Goal: Use online tool/utility: Utilize a website feature to perform a specific function

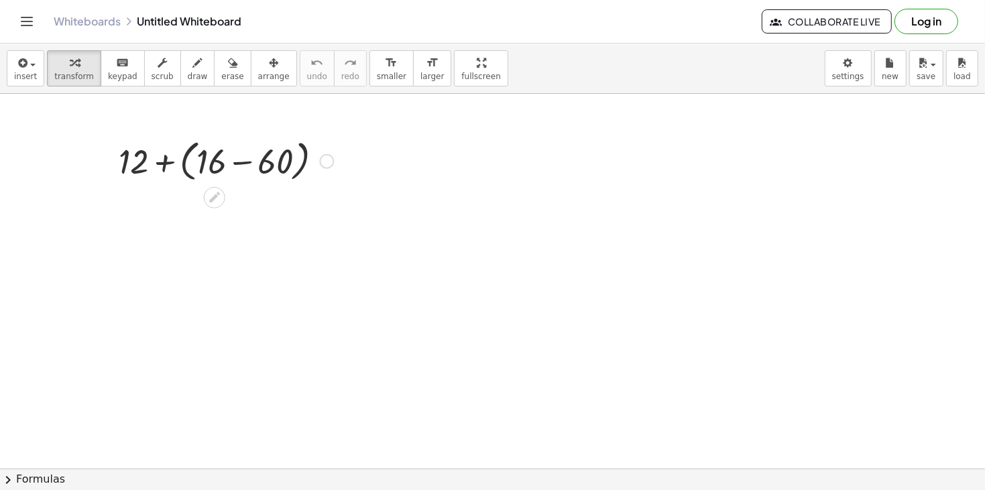
click at [324, 161] on div at bounding box center [326, 161] width 15 height 15
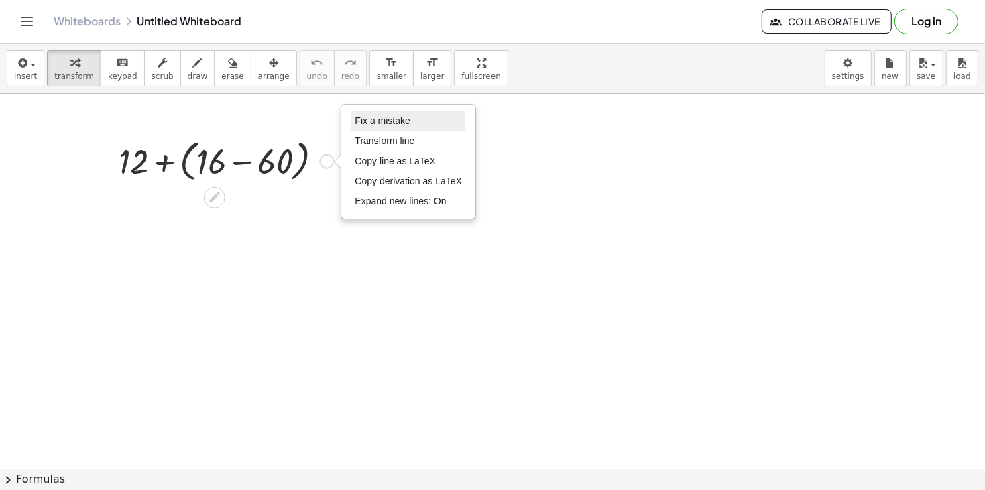
click at [401, 123] on span "Fix a mistake" at bounding box center [382, 120] width 55 height 11
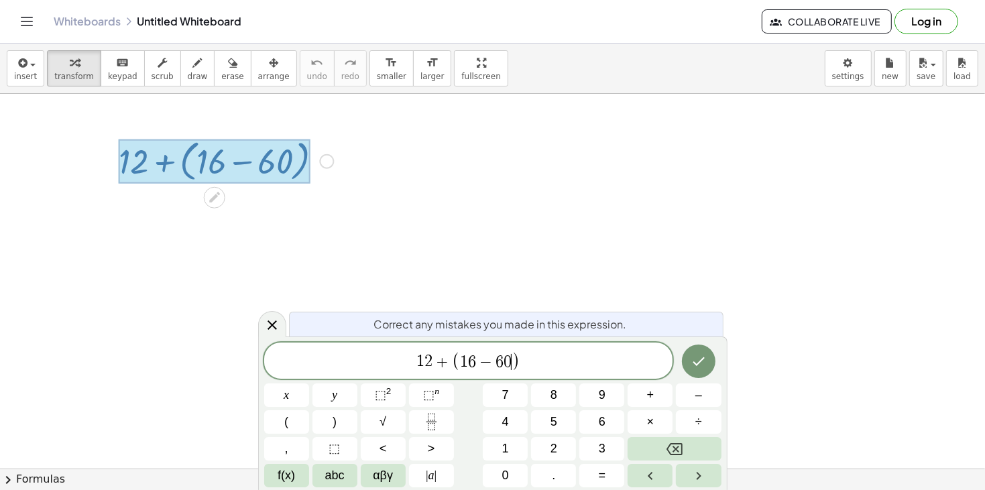
click at [508, 361] on span "0" at bounding box center [507, 362] width 8 height 16
click at [536, 357] on span "1 2 + ( 1 6 − 6 ​ )" at bounding box center [468, 362] width 409 height 22
click at [643, 394] on button "+" at bounding box center [649, 394] width 45 height 23
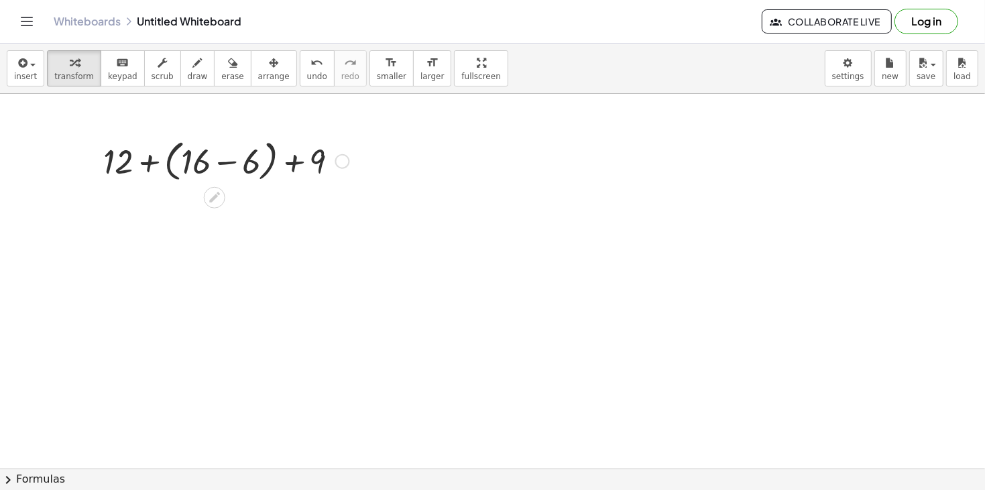
click at [223, 164] on div at bounding box center [226, 160] width 259 height 51
click at [255, 211] on div at bounding box center [226, 209] width 259 height 46
click at [217, 216] on div at bounding box center [226, 209] width 259 height 46
click at [336, 161] on div at bounding box center [342, 161] width 15 height 15
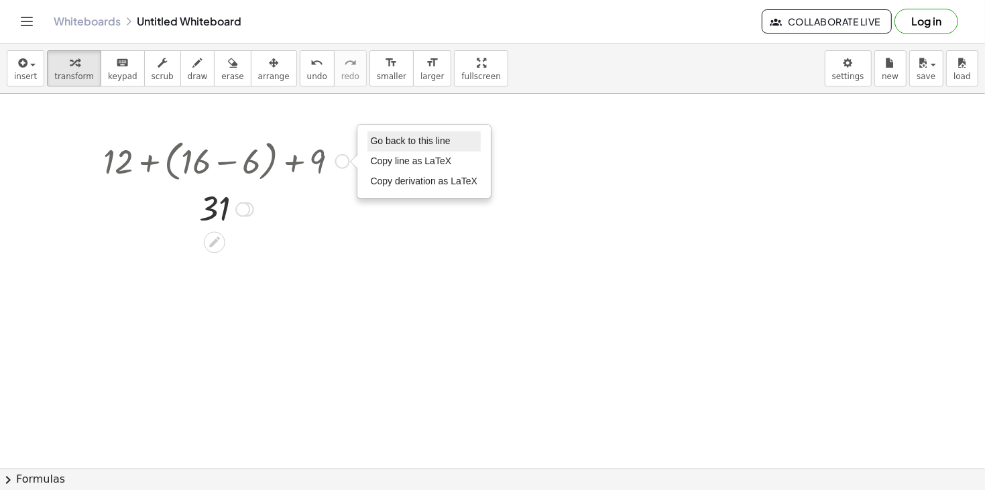
click at [399, 143] on span "Go back to this line" at bounding box center [411, 140] width 80 height 11
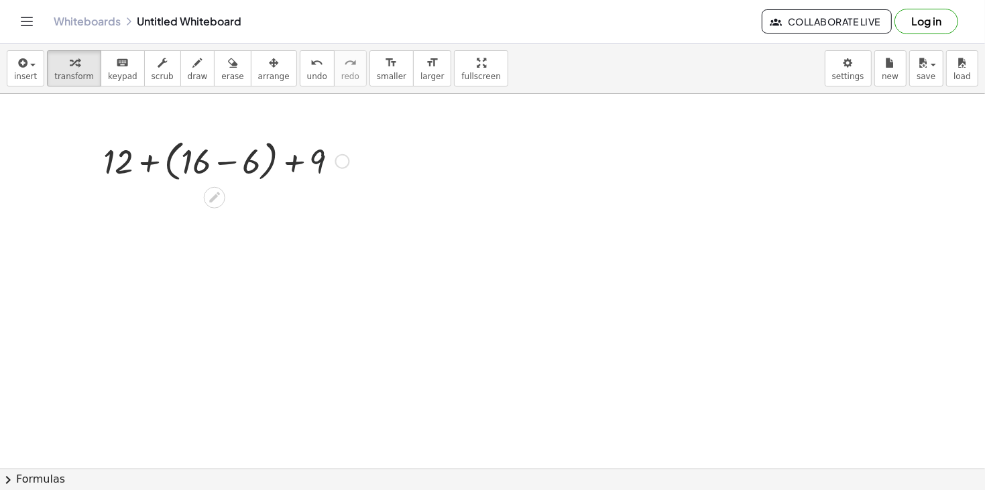
click at [350, 155] on div at bounding box center [226, 160] width 259 height 51
click at [343, 159] on div "Go back to this line Copy line as LaTeX Copy derivation as LaTeX" at bounding box center [342, 161] width 15 height 15
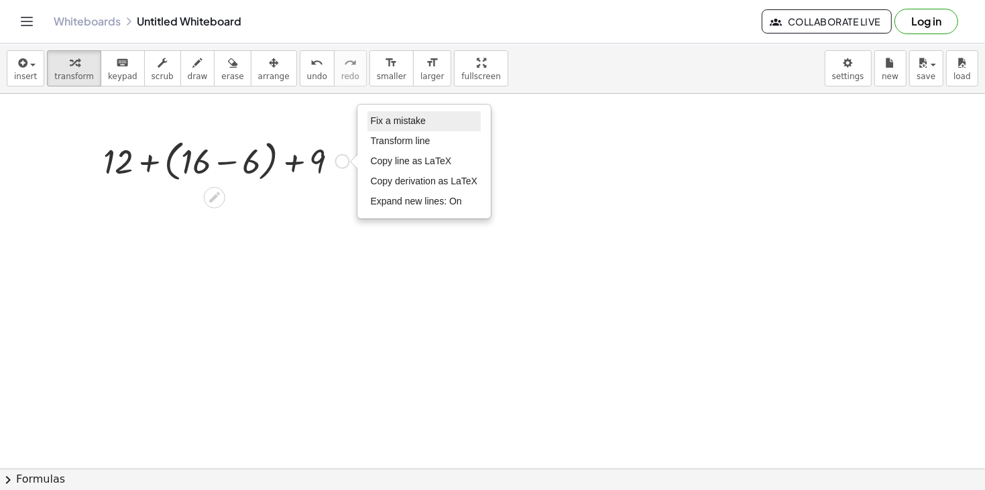
click at [447, 129] on li "Fix a mistake" at bounding box center [424, 121] width 114 height 20
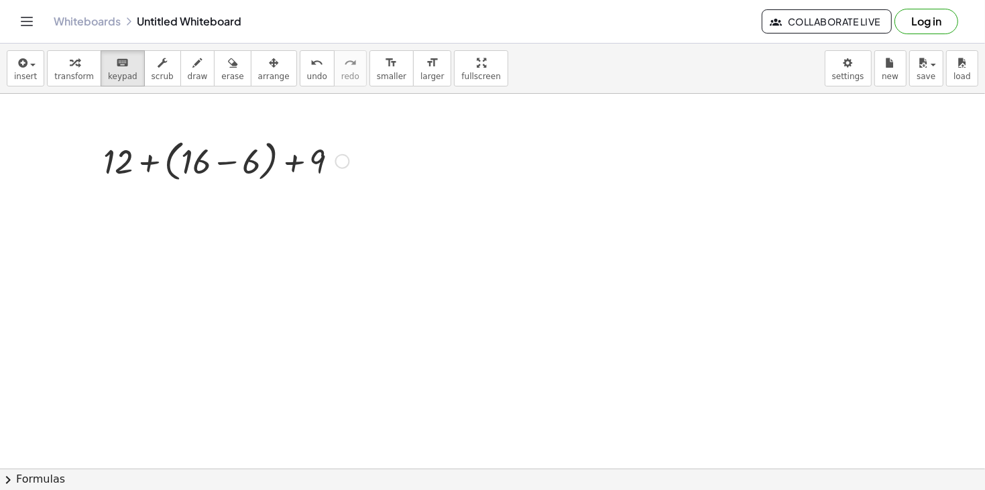
click at [335, 162] on div "Fix a mistake Transform line Copy line as LaTeX Copy derivation as LaTeX Expand…" at bounding box center [342, 161] width 15 height 15
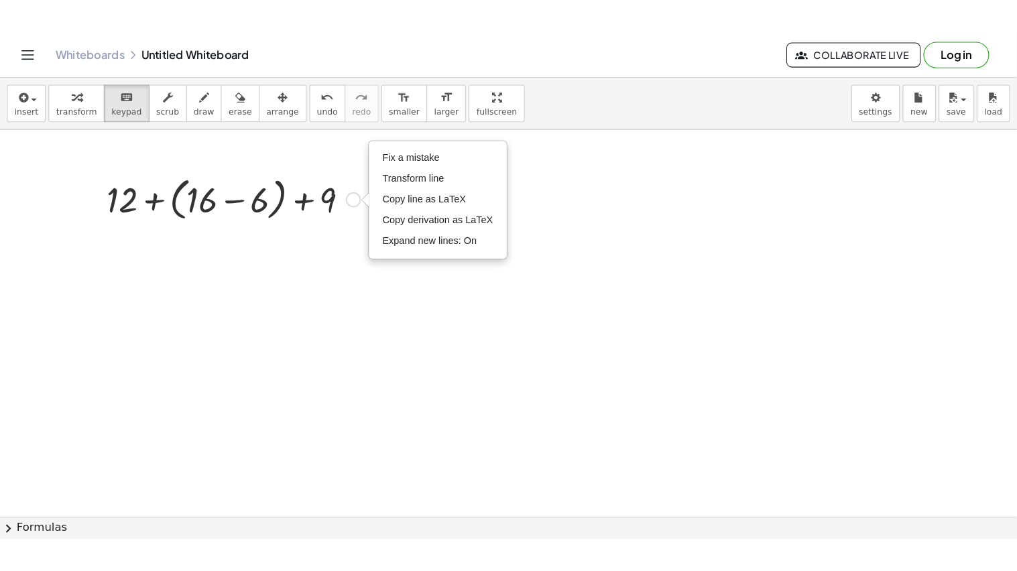
scroll to position [26, 0]
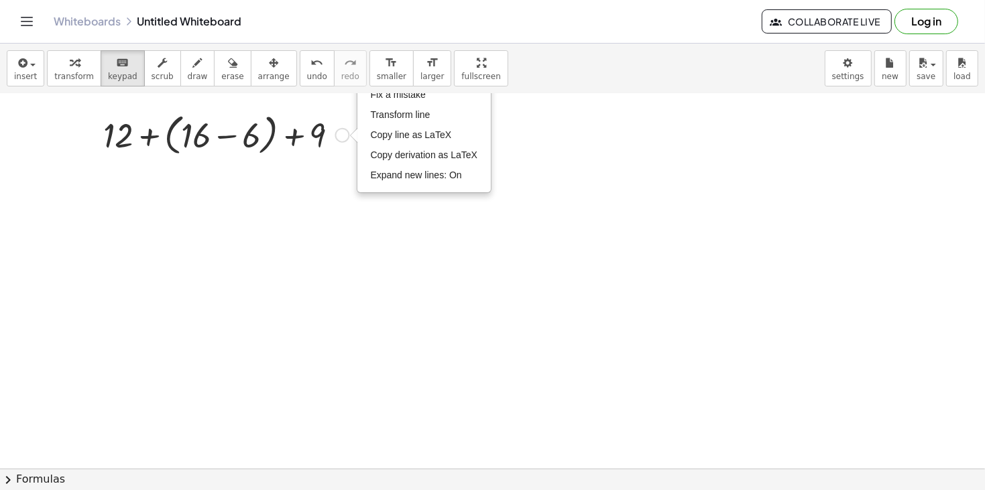
click at [334, 141] on div at bounding box center [226, 134] width 259 height 51
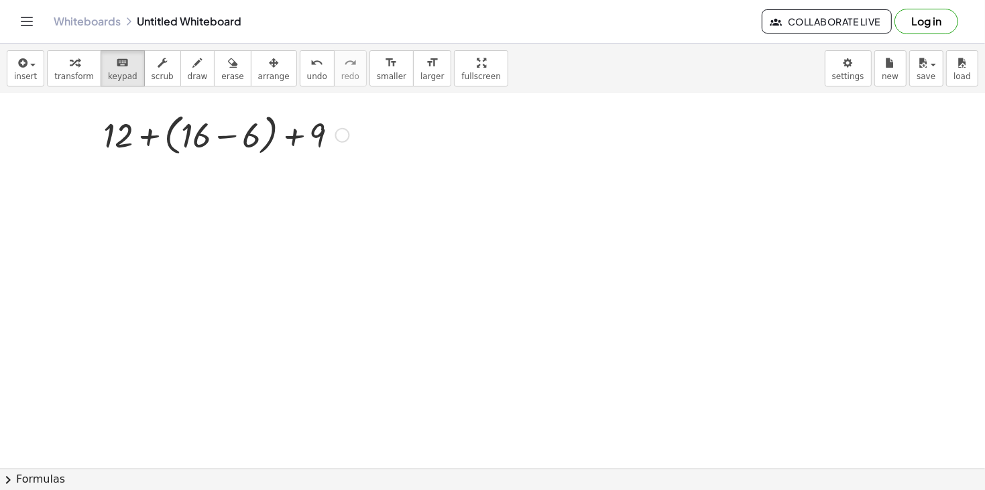
click at [340, 131] on div "Fix a mistake Transform line Copy line as LaTeX Copy derivation as LaTeX Expand…" at bounding box center [342, 135] width 15 height 15
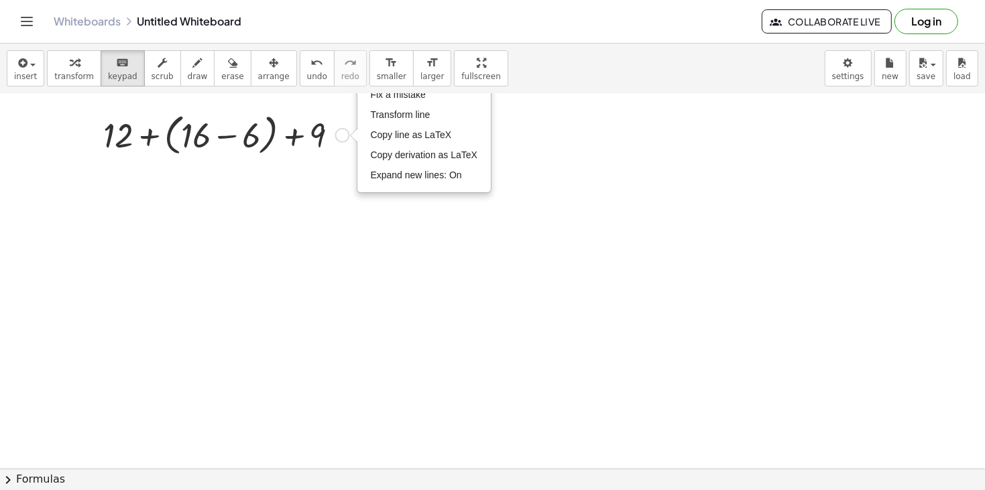
click at [408, 92] on div "insert select one: Math Expression Function Text Youtube Video Graphing Geometr…" at bounding box center [492, 69] width 985 height 50
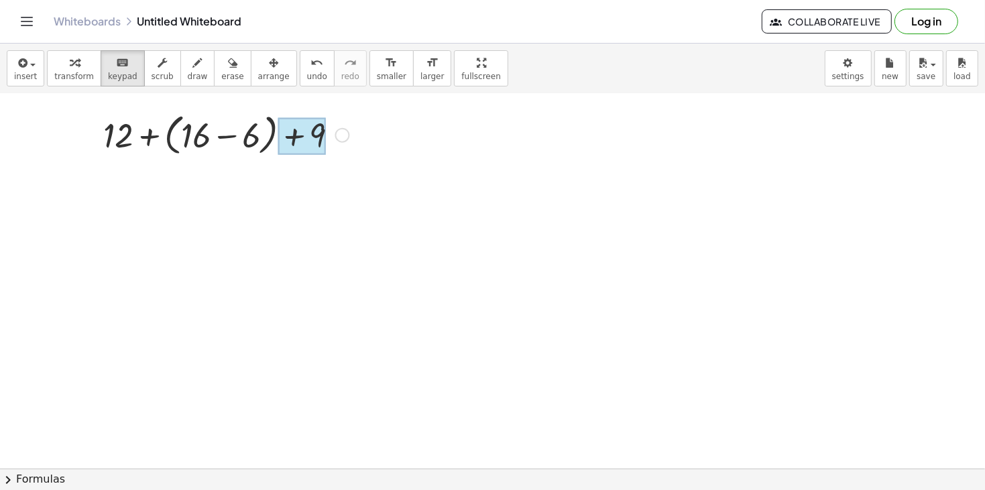
click at [322, 129] on div at bounding box center [301, 137] width 48 height 38
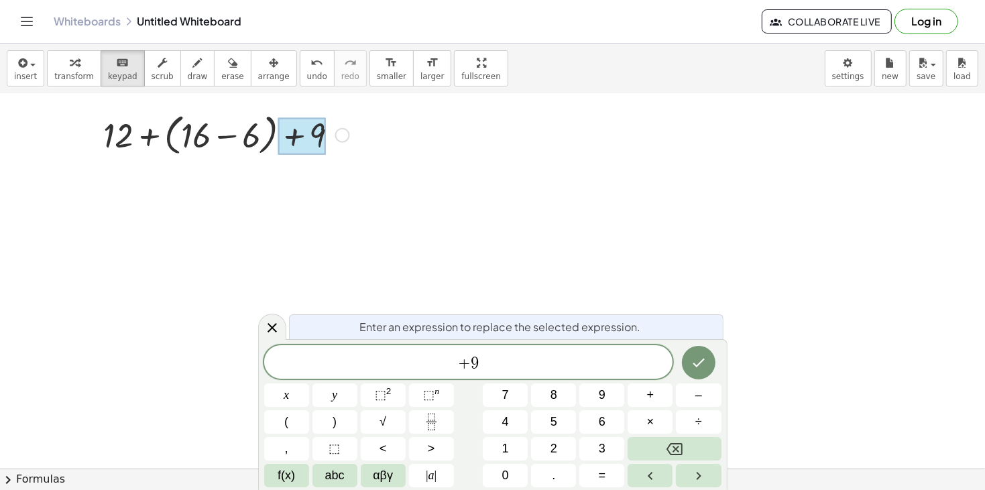
click at [350, 137] on div at bounding box center [226, 134] width 259 height 51
click at [496, 357] on span "+ 9" at bounding box center [468, 363] width 409 height 19
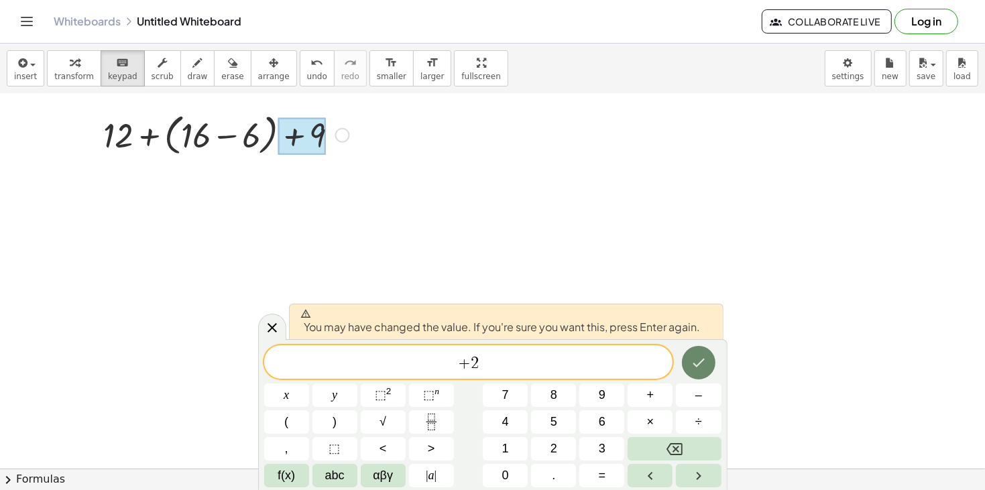
click at [710, 364] on button "Done" at bounding box center [699, 363] width 34 height 34
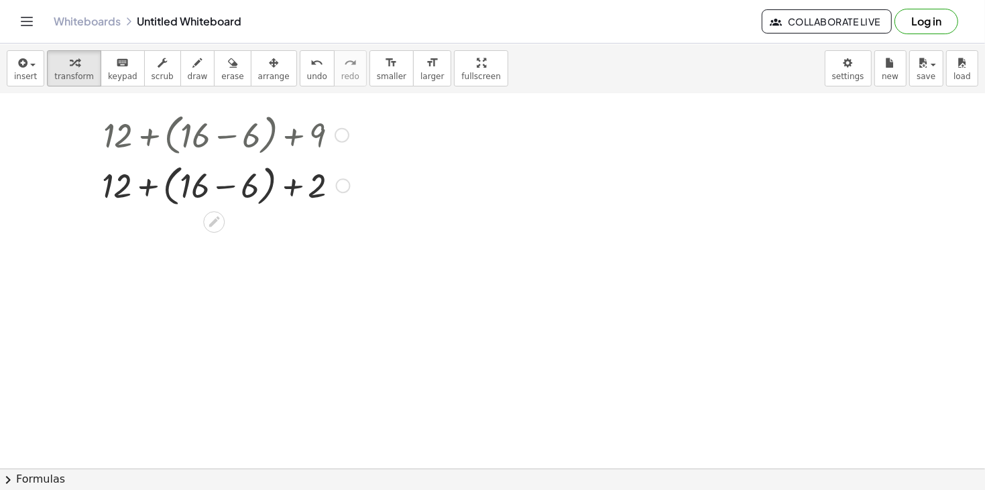
click at [291, 196] on div at bounding box center [225, 185] width 261 height 51
click at [221, 184] on div at bounding box center [225, 185] width 261 height 51
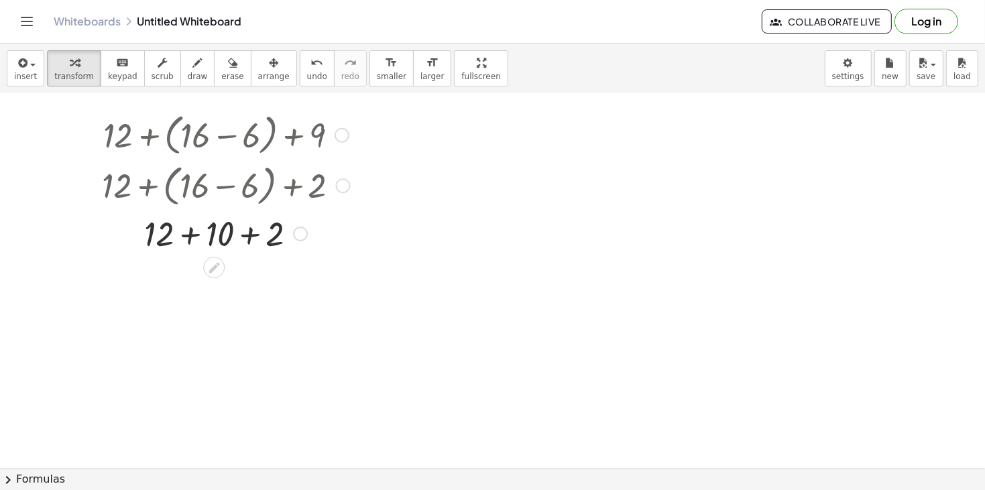
click at [250, 230] on div at bounding box center [225, 233] width 261 height 46
click at [205, 238] on div at bounding box center [225, 233] width 261 height 46
click at [416, 97] on div at bounding box center [492, 486] width 985 height 837
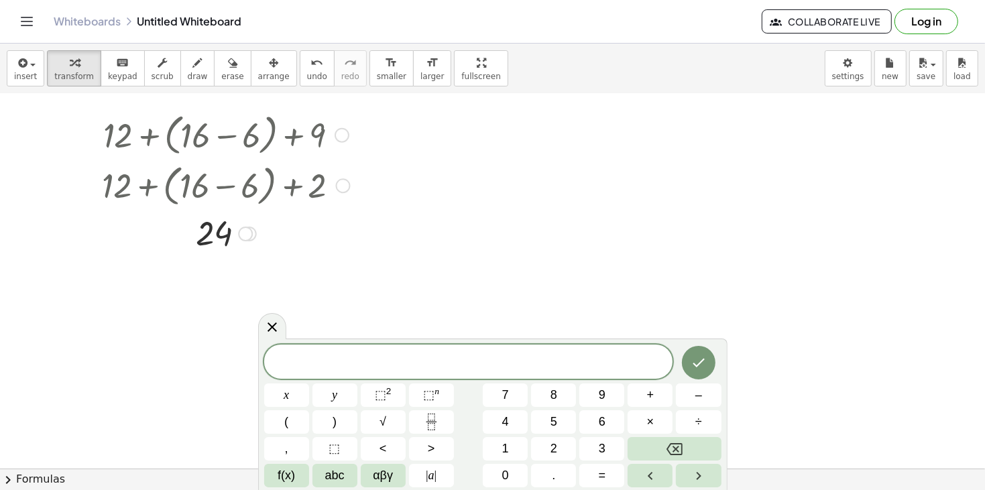
click at [317, 182] on div at bounding box center [225, 185] width 261 height 51
click at [284, 188] on div at bounding box center [225, 185] width 261 height 51
click at [297, 185] on div at bounding box center [225, 185] width 261 height 51
click at [252, 331] on div at bounding box center [492, 486] width 985 height 837
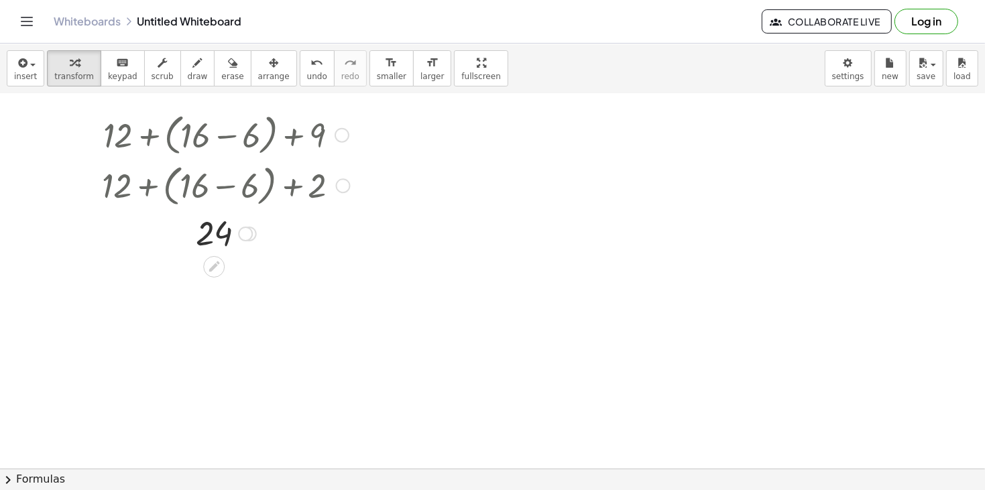
click at [318, 183] on div at bounding box center [225, 185] width 261 height 51
click at [295, 185] on div at bounding box center [225, 185] width 261 height 51
click at [321, 187] on div at bounding box center [225, 185] width 261 height 51
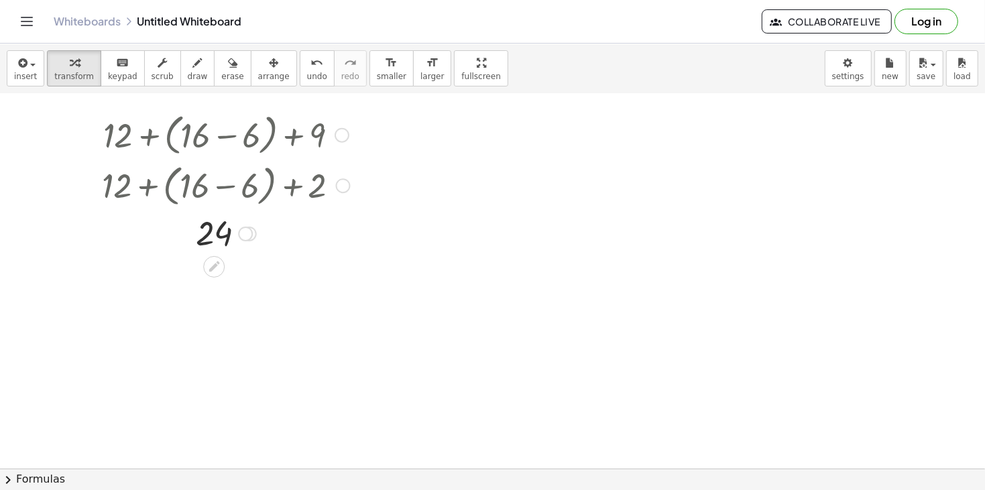
click at [344, 125] on div at bounding box center [225, 134] width 261 height 51
click at [343, 128] on div at bounding box center [341, 135] width 15 height 15
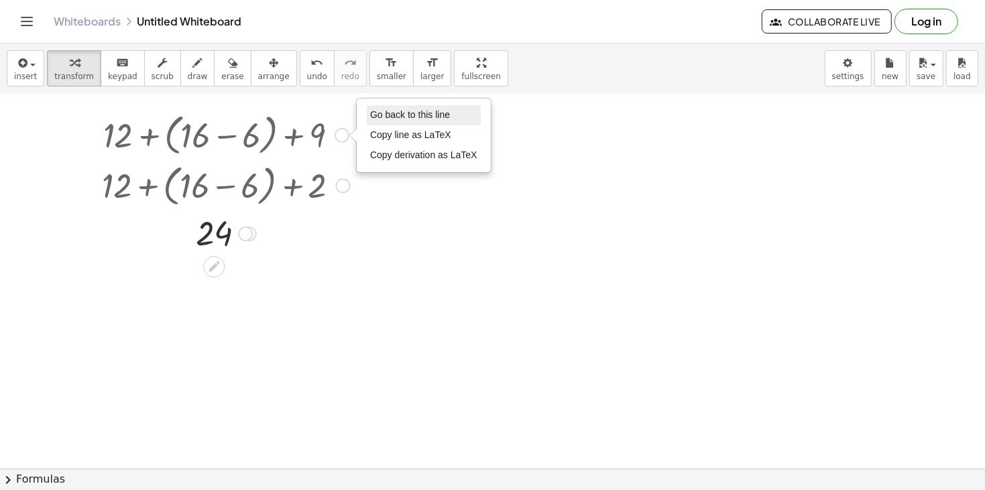
click at [399, 111] on span "Go back to this line" at bounding box center [410, 114] width 80 height 11
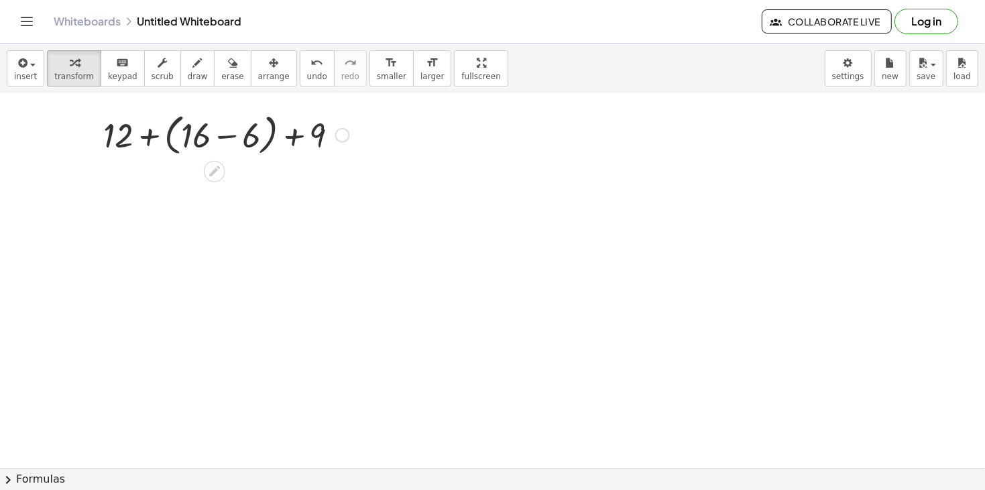
click at [349, 135] on div at bounding box center [226, 134] width 259 height 51
click at [344, 133] on div "Go back to this line Copy line as LaTeX Copy derivation as LaTeX" at bounding box center [342, 135] width 15 height 15
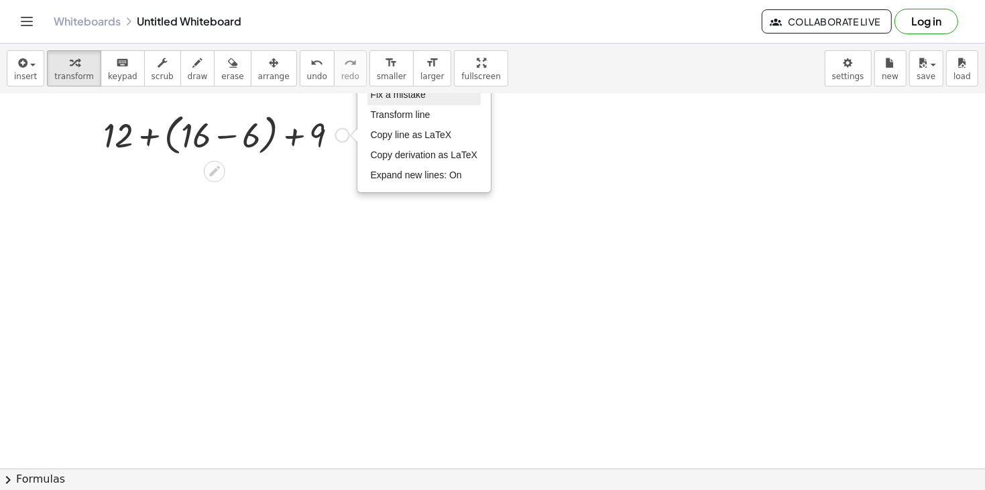
click at [384, 100] on li "Fix a mistake" at bounding box center [424, 95] width 114 height 20
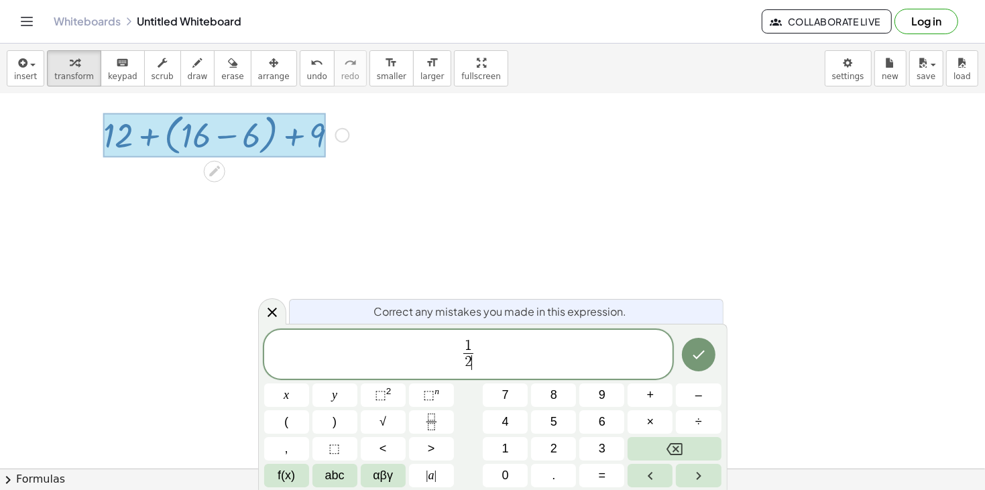
click at [452, 365] on span "1 2 ​ ​" at bounding box center [468, 356] width 409 height 36
click at [481, 356] on span "1 2 ​ ​" at bounding box center [468, 356] width 409 height 36
click at [335, 477] on span "abc" at bounding box center [334, 475] width 19 height 18
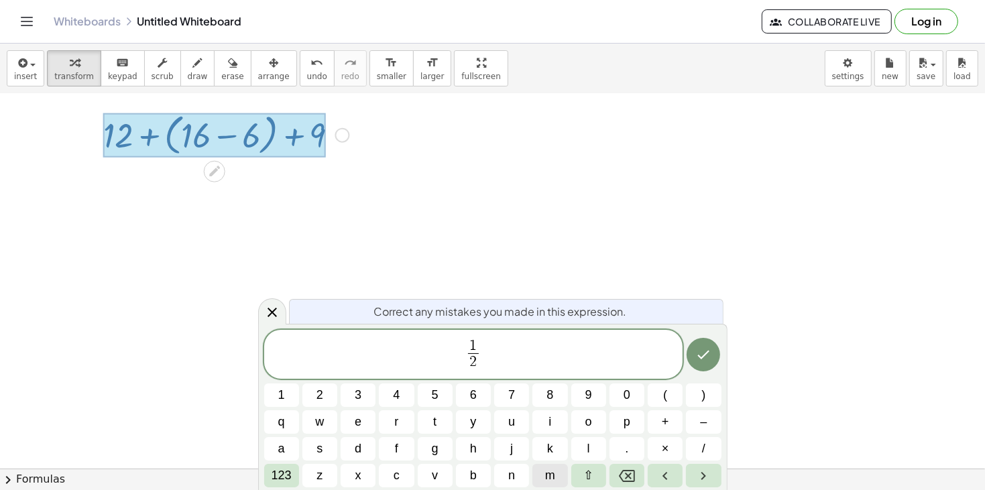
click at [554, 474] on span "m" at bounding box center [550, 475] width 10 height 18
click at [280, 475] on span "123" at bounding box center [281, 475] width 20 height 18
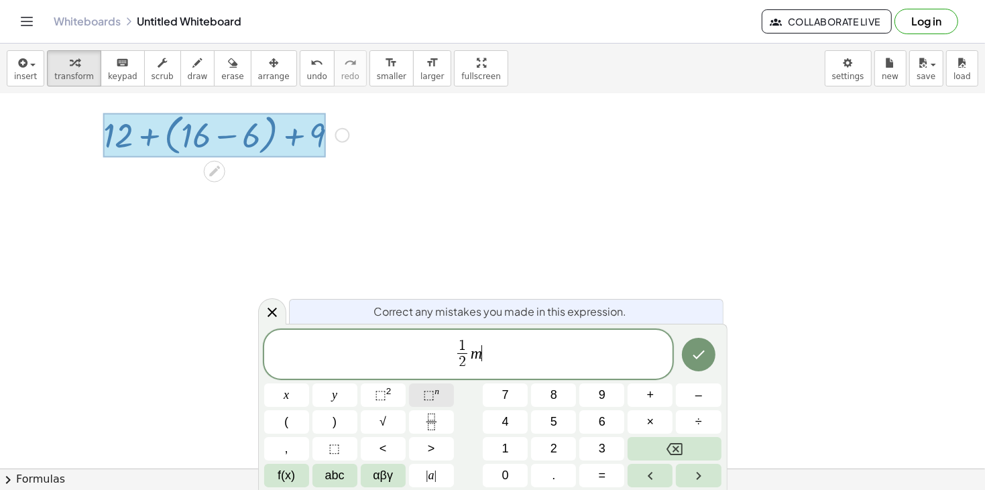
click at [434, 393] on sup "n" at bounding box center [436, 391] width 5 height 10
click at [556, 421] on span "5" at bounding box center [553, 422] width 7 height 18
click at [487, 355] on span "1 2 ​ m 5 ​" at bounding box center [468, 356] width 409 height 36
click at [655, 412] on button "×" at bounding box center [649, 421] width 45 height 23
click at [504, 455] on span "1" at bounding box center [505, 449] width 7 height 18
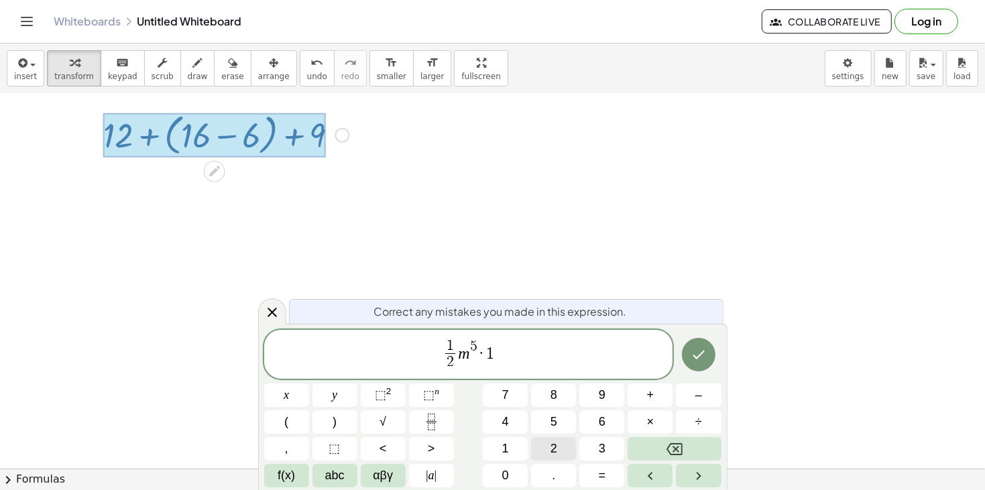
click at [545, 453] on button "2" at bounding box center [553, 448] width 45 height 23
click at [700, 354] on icon "Done" at bounding box center [698, 355] width 16 height 16
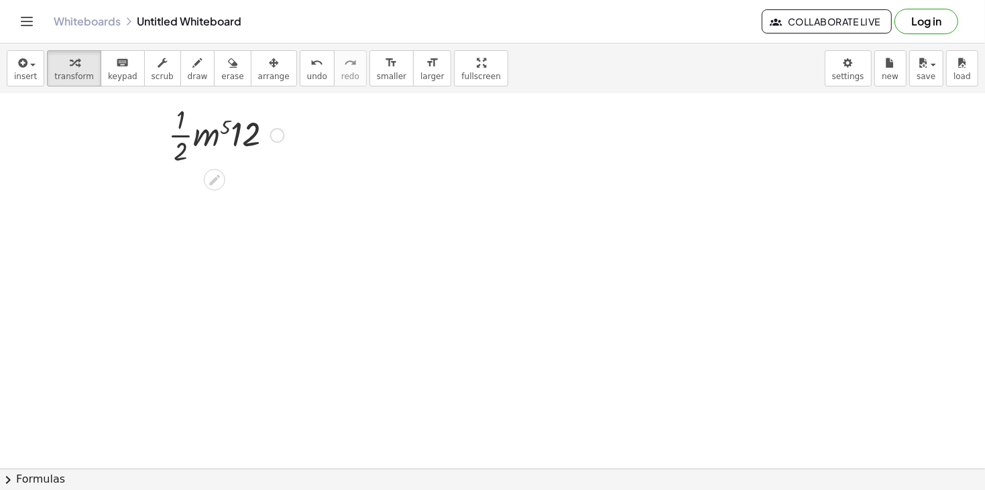
click at [240, 126] on div at bounding box center [226, 134] width 129 height 67
click at [199, 139] on div at bounding box center [226, 134] width 129 height 67
click at [218, 204] on div at bounding box center [226, 201] width 129 height 67
click at [216, 254] on div at bounding box center [226, 268] width 129 height 67
click at [215, 245] on div at bounding box center [226, 268] width 129 height 67
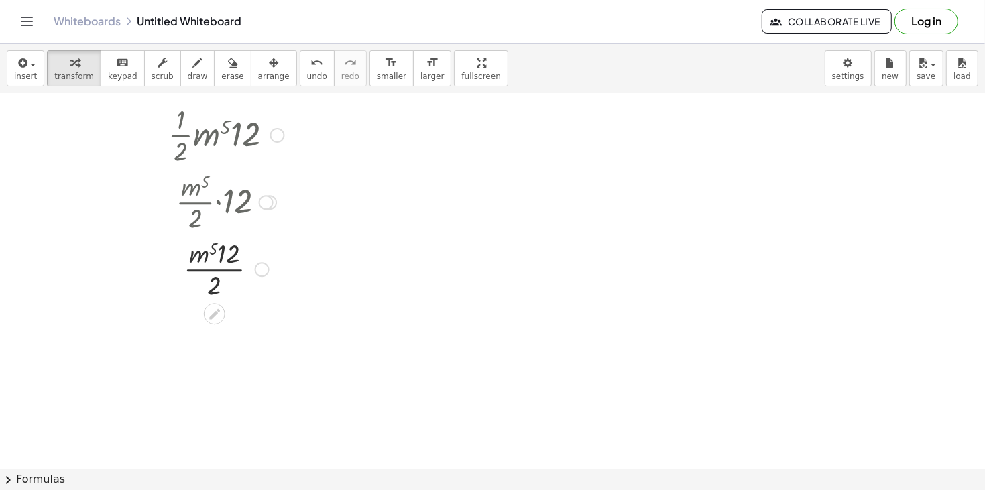
click at [205, 255] on div at bounding box center [226, 268] width 129 height 67
click at [214, 273] on div at bounding box center [226, 268] width 129 height 67
click at [223, 255] on div at bounding box center [226, 268] width 129 height 67
click at [215, 281] on div at bounding box center [226, 268] width 129 height 67
drag, startPoint x: 231, startPoint y: 249, endPoint x: 241, endPoint y: 257, distance: 13.3
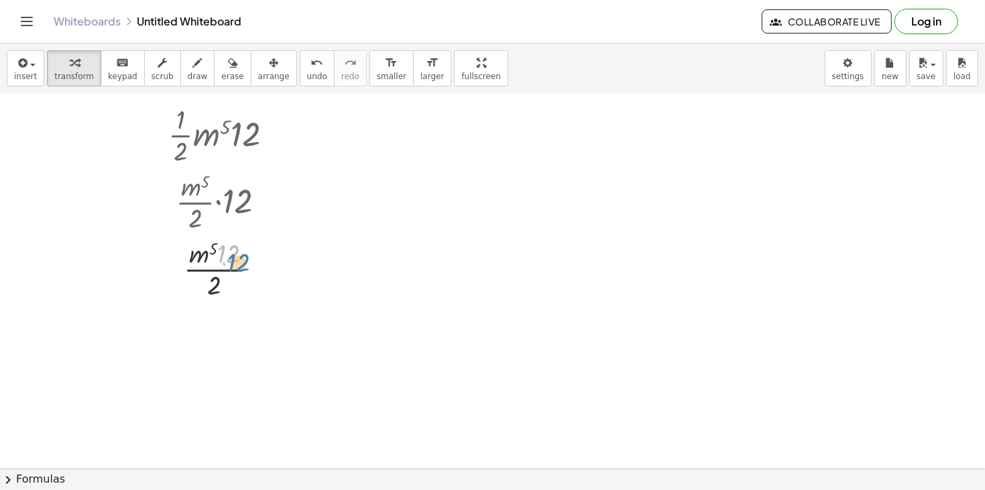
click at [241, 257] on div at bounding box center [226, 268] width 129 height 67
click at [19, 65] on icon "button" at bounding box center [21, 63] width 12 height 16
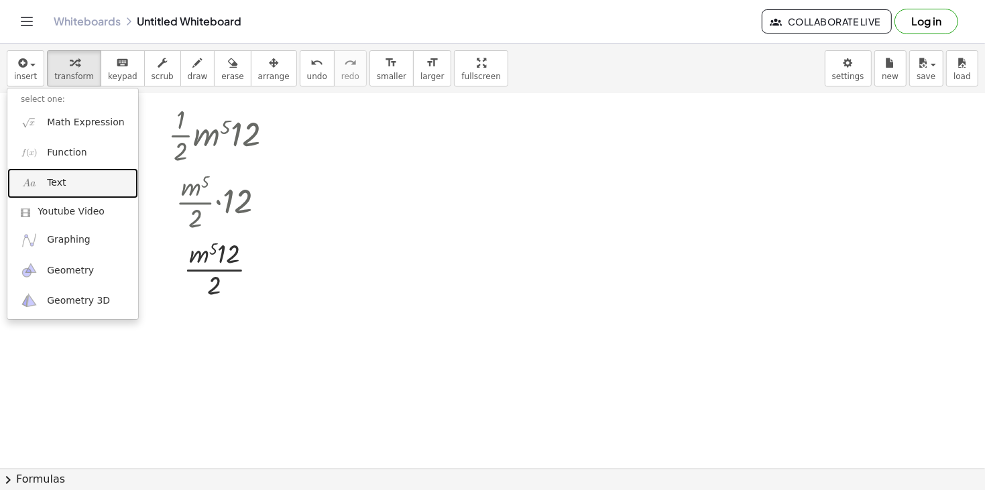
click at [60, 176] on span "Text" at bounding box center [56, 182] width 19 height 13
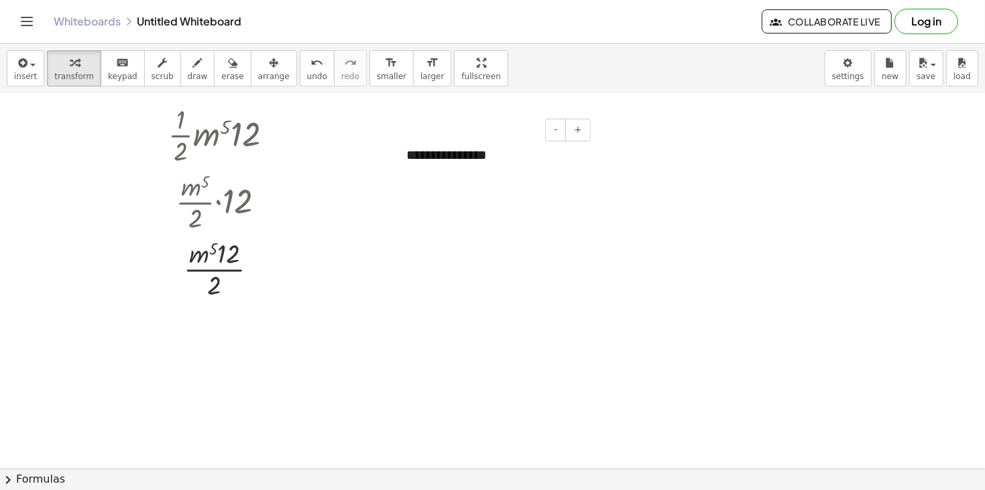
click at [483, 158] on div "**********" at bounding box center [493, 155] width 201 height 46
click at [188, 64] on div "button" at bounding box center [198, 62] width 20 height 16
click at [273, 141] on div at bounding box center [492, 486] width 985 height 837
click at [228, 70] on icon "button" at bounding box center [232, 63] width 9 height 16
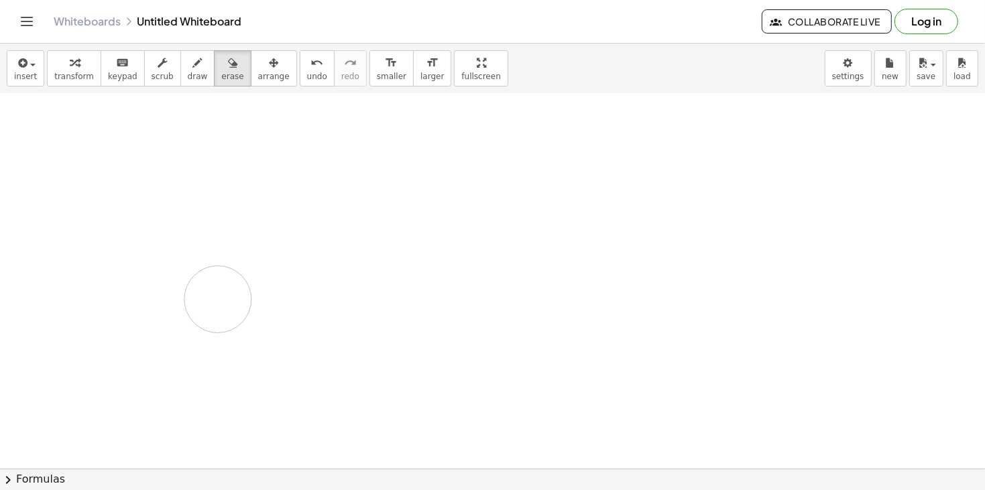
drag, startPoint x: 227, startPoint y: 124, endPoint x: 218, endPoint y: 296, distance: 171.8
click at [218, 296] on div at bounding box center [492, 486] width 985 height 837
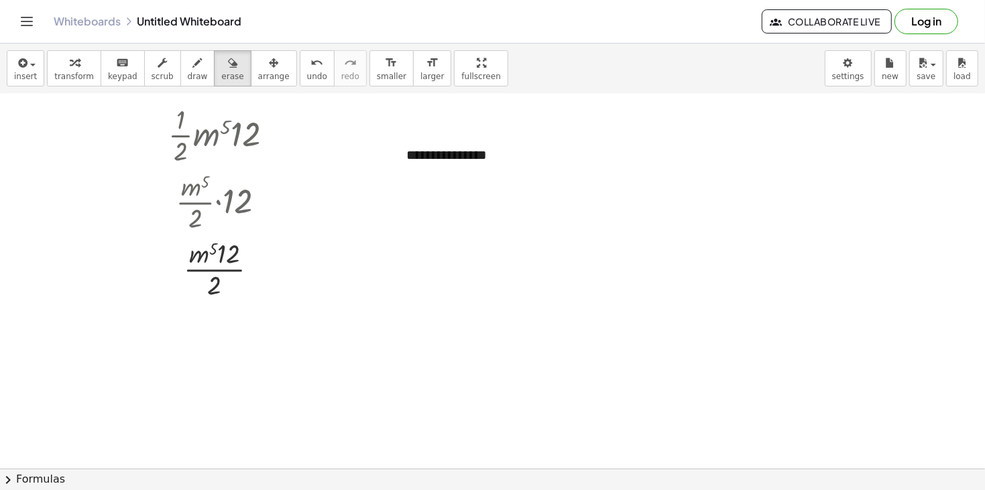
click at [180, 111] on div at bounding box center [492, 486] width 985 height 837
drag, startPoint x: 180, startPoint y: 111, endPoint x: 263, endPoint y: 170, distance: 101.8
click at [263, 170] on div at bounding box center [492, 486] width 985 height 837
drag, startPoint x: 263, startPoint y: 170, endPoint x: 271, endPoint y: 176, distance: 9.7
click at [271, 176] on div at bounding box center [492, 486] width 985 height 837
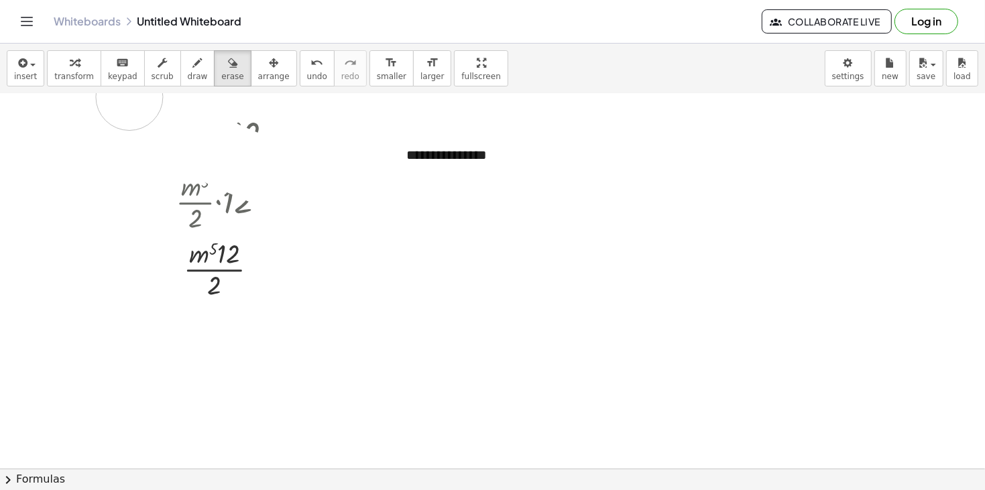
drag, startPoint x: 271, startPoint y: 176, endPoint x: 129, endPoint y: 97, distance: 162.0
click at [129, 97] on div at bounding box center [492, 486] width 985 height 837
drag, startPoint x: 129, startPoint y: 97, endPoint x: 121, endPoint y: 89, distance: 10.9
click at [121, 89] on div "**********" at bounding box center [492, 267] width 985 height 446
click at [341, 292] on div at bounding box center [492, 486] width 985 height 837
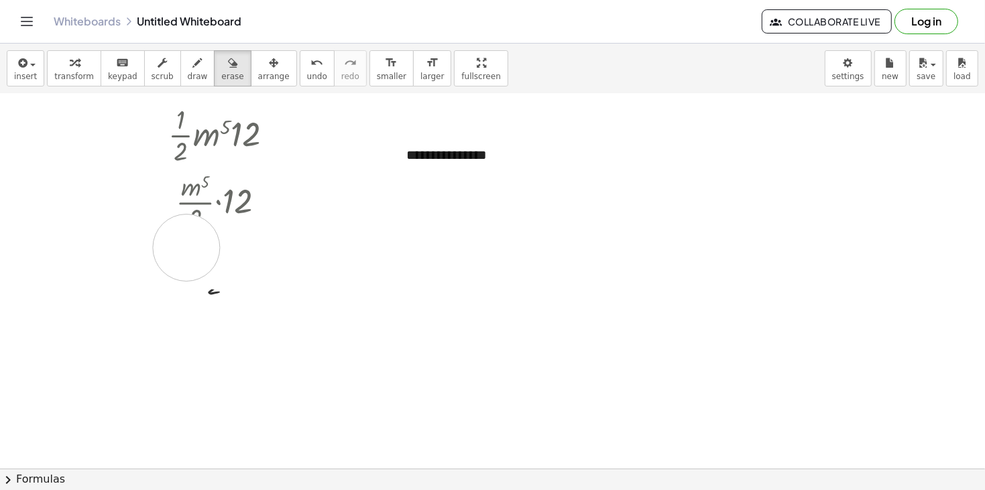
drag, startPoint x: 341, startPoint y: 292, endPoint x: 188, endPoint y: 247, distance: 160.1
click at [188, 247] on div at bounding box center [492, 486] width 985 height 837
drag, startPoint x: 188, startPoint y: 247, endPoint x: 109, endPoint y: 244, distance: 79.1
click at [109, 244] on div at bounding box center [492, 486] width 985 height 837
drag, startPoint x: 109, startPoint y: 244, endPoint x: 97, endPoint y: 247, distance: 12.4
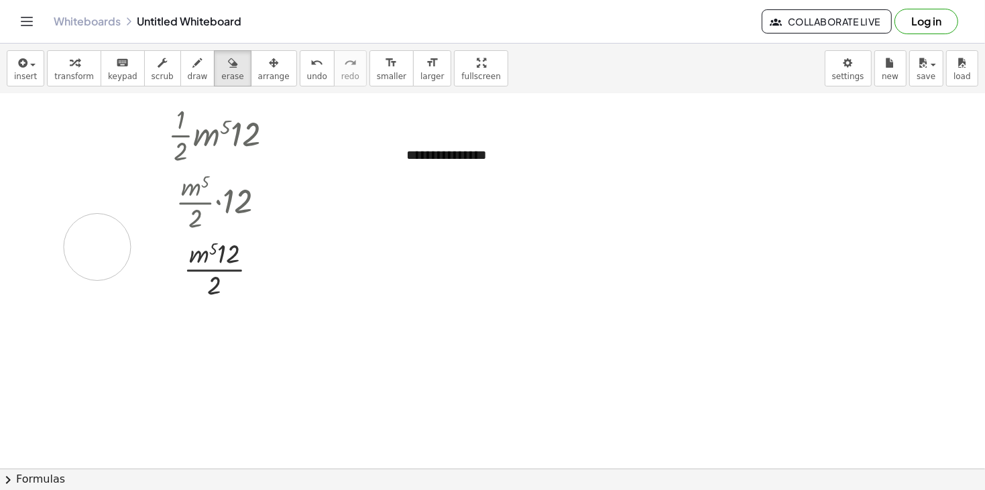
click at [97, 247] on div at bounding box center [492, 486] width 985 height 837
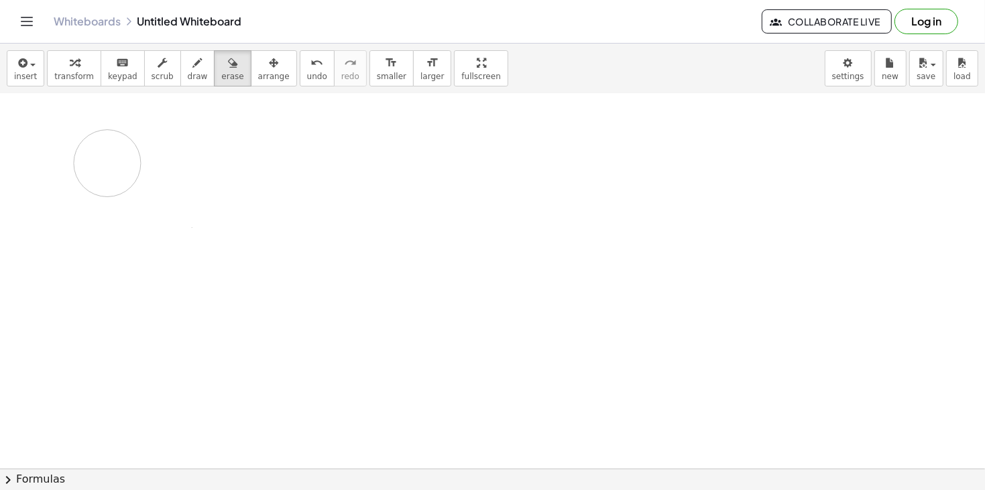
drag, startPoint x: 97, startPoint y: 247, endPoint x: 111, endPoint y: 158, distance: 89.6
click at [111, 158] on div at bounding box center [492, 486] width 985 height 837
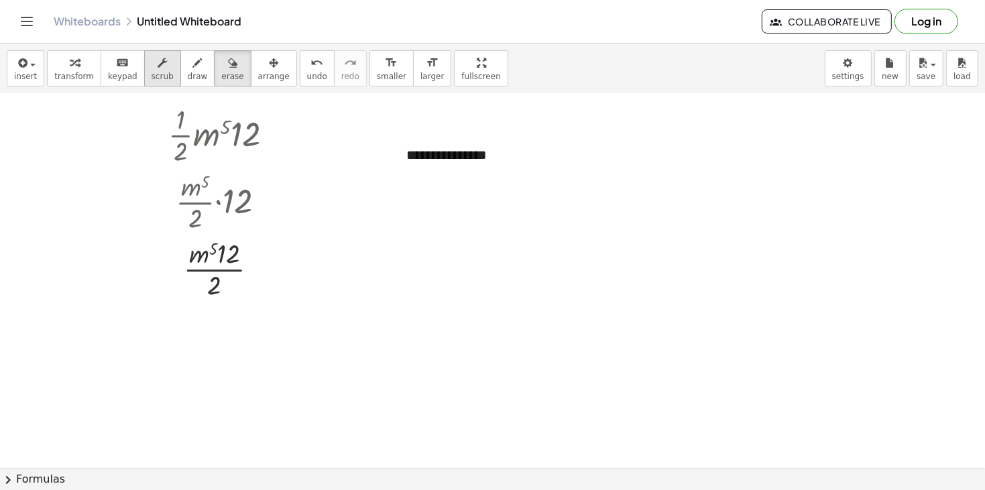
click at [151, 75] on span "scrub" at bounding box center [162, 76] width 22 height 9
click at [246, 151] on div "▼" at bounding box center [245, 153] width 9 height 12
click at [225, 135] on div "▼" at bounding box center [225, 138] width 5 height 7
click at [179, 164] on div "▼" at bounding box center [180, 166] width 6 height 9
click at [180, 148] on div at bounding box center [226, 134] width 129 height 67
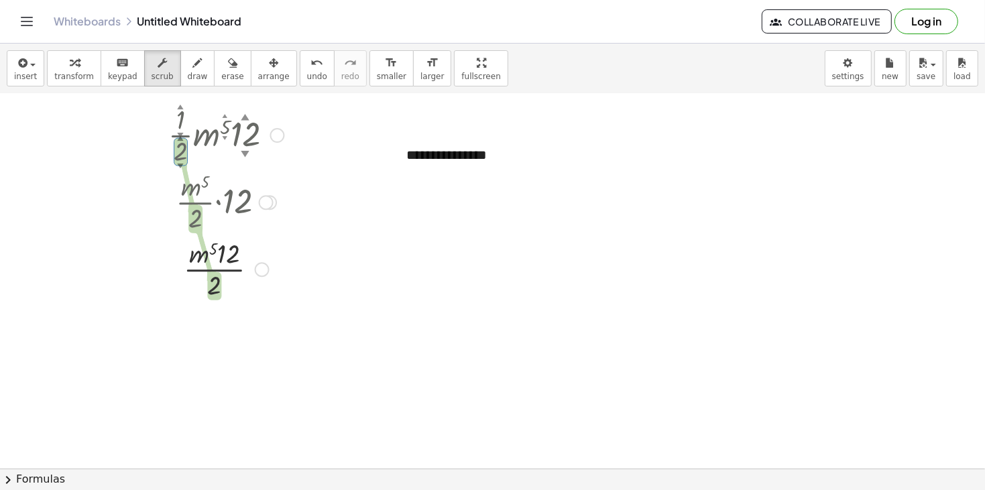
click at [181, 152] on div at bounding box center [226, 134] width 129 height 67
click at [275, 135] on div at bounding box center [276, 135] width 15 height 15
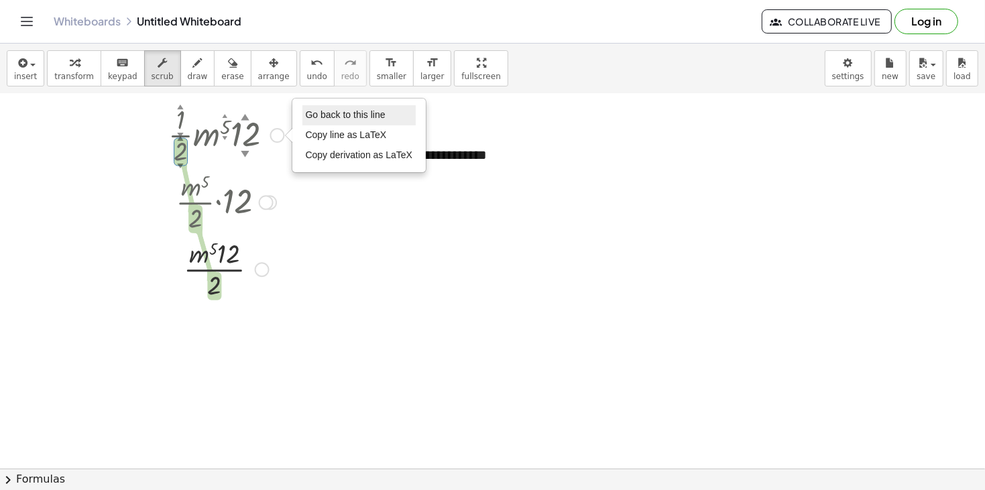
click at [342, 113] on span "Go back to this line" at bounding box center [346, 114] width 80 height 11
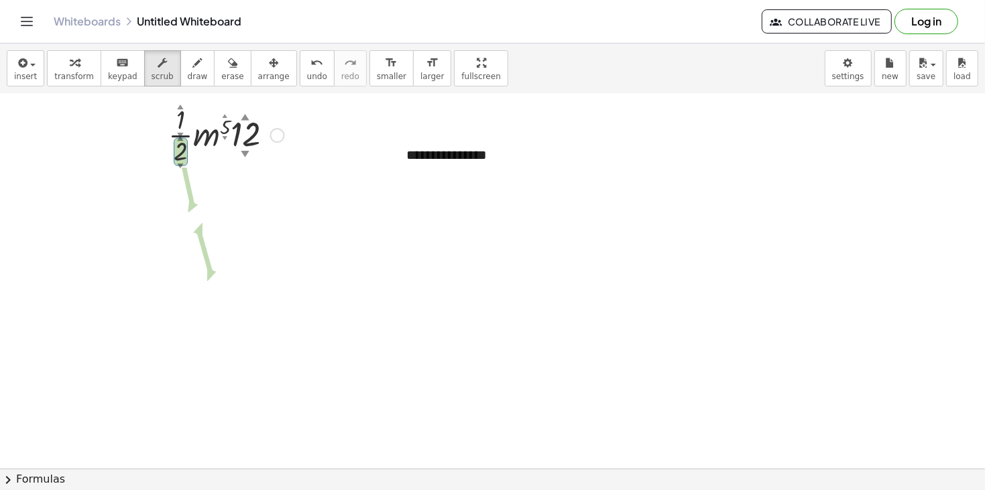
click at [274, 132] on div "Go back to this line Copy line as LaTeX Copy derivation as LaTeX" at bounding box center [276, 135] width 15 height 15
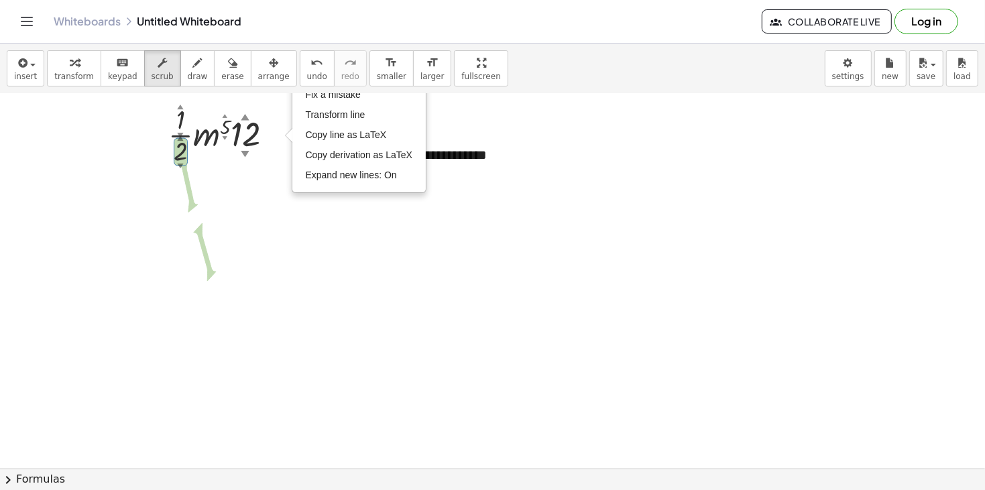
click at [337, 92] on div "insert select one: Math Expression Function Text Youtube Video Graphing Geometr…" at bounding box center [492, 69] width 985 height 50
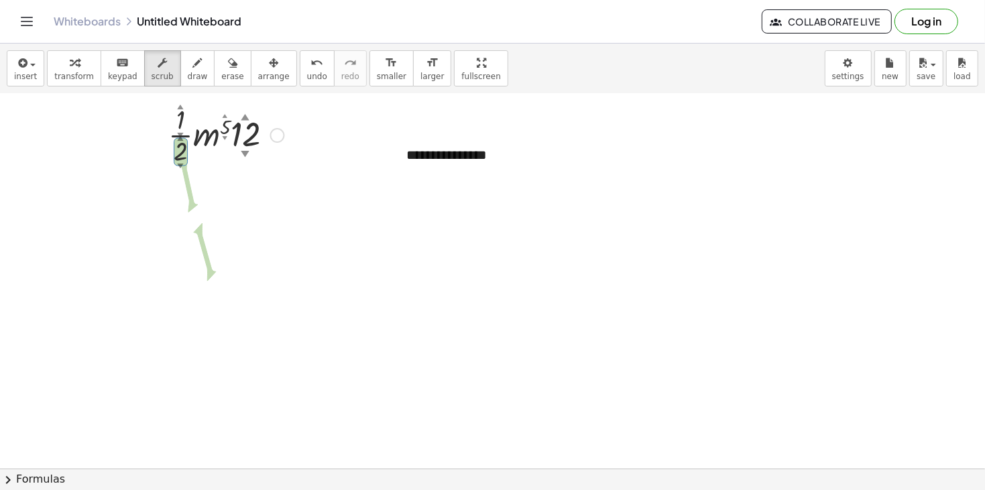
click at [273, 124] on div at bounding box center [226, 134] width 129 height 67
click at [284, 132] on div "Fix a mistake Transform line Copy line as LaTeX Copy derivation as LaTeX Expand…" at bounding box center [276, 135] width 15 height 15
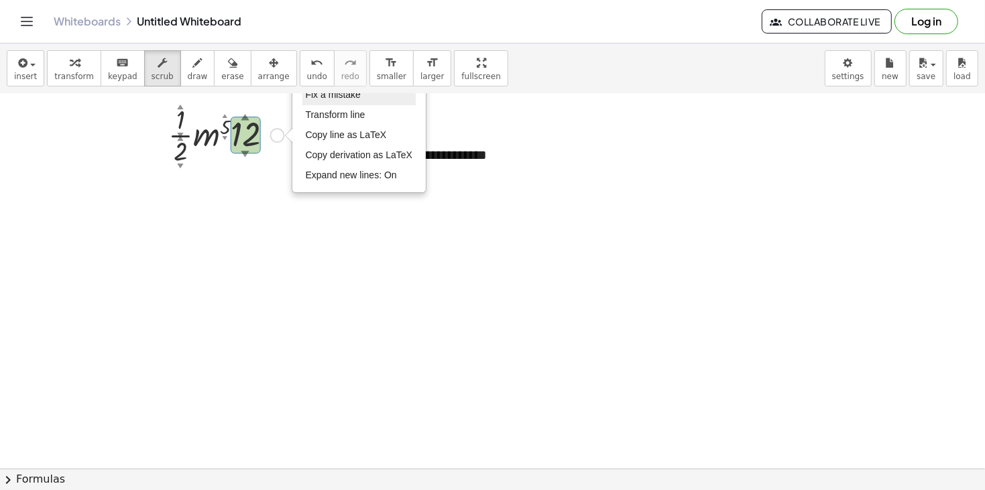
click at [324, 99] on span "Fix a mistake" at bounding box center [333, 94] width 55 height 11
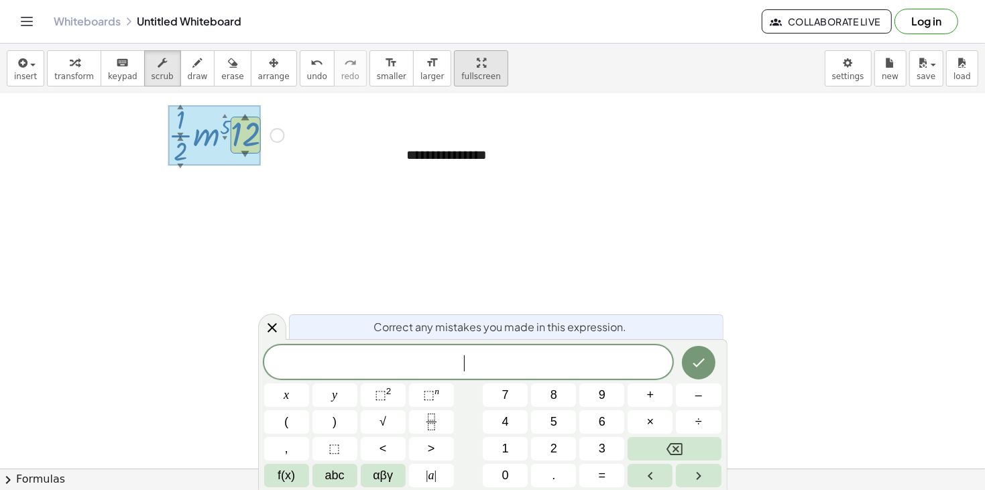
click at [468, 147] on div "**********" at bounding box center [492, 267] width 985 height 446
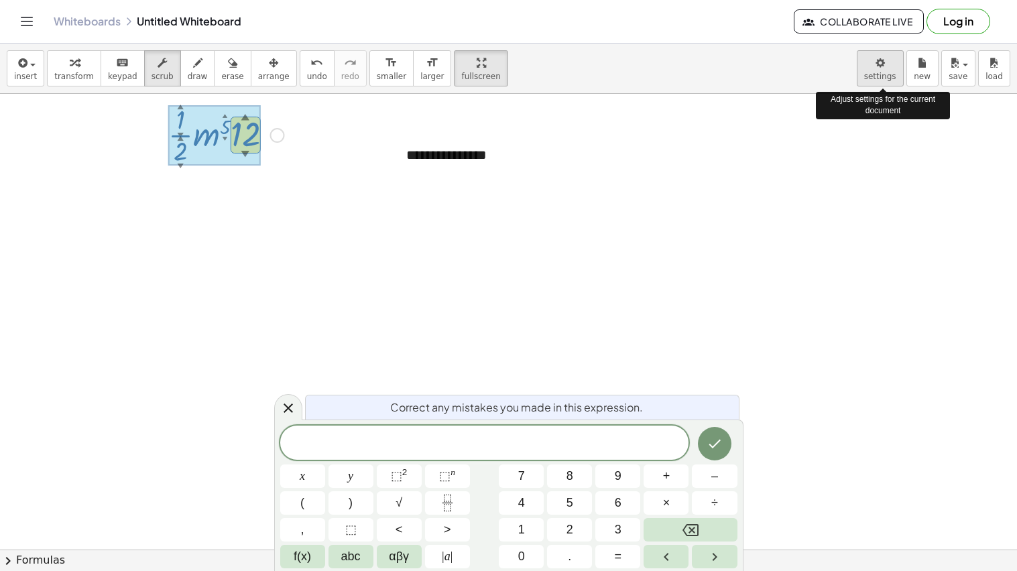
click at [885, 55] on icon "button" at bounding box center [879, 63] width 9 height 16
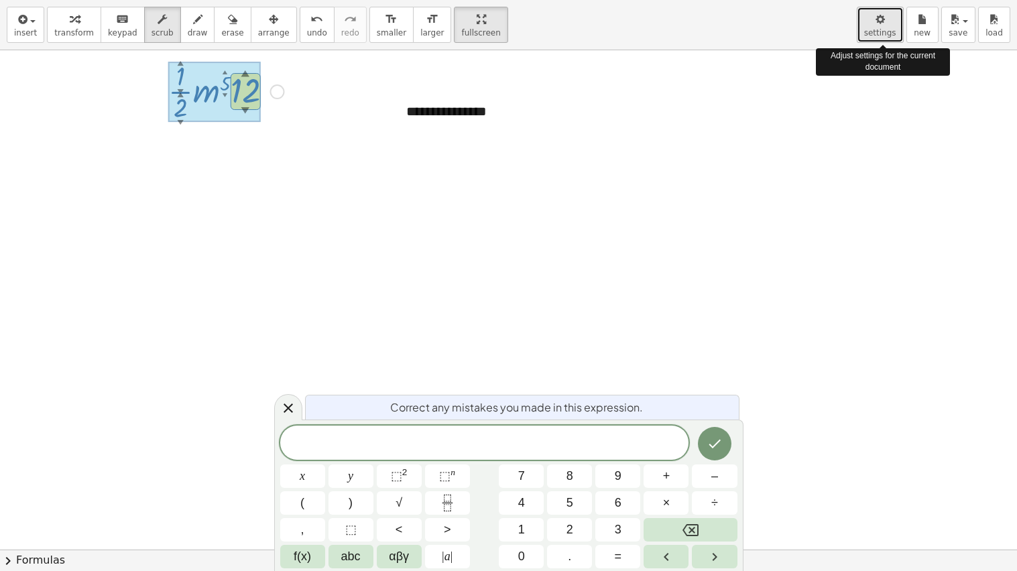
click at [883, 20] on icon "button" at bounding box center [879, 19] width 9 height 16
click at [270, 90] on div "Fix a mistake Transform line Copy line as LaTeX Copy derivation as LaTeX Expand…" at bounding box center [276, 91] width 15 height 15
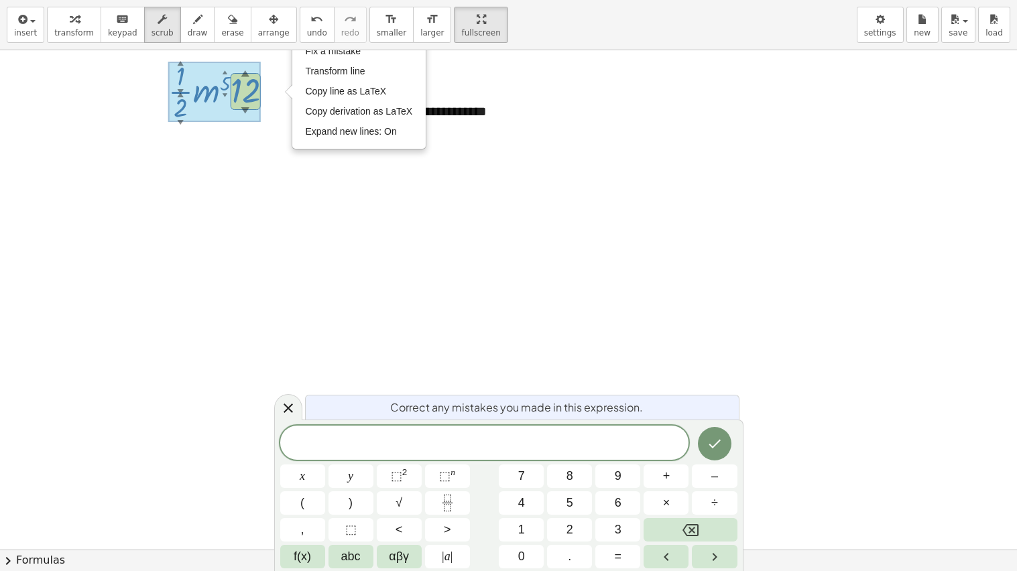
click at [335, 46] on div "insert select one: Math Expression Function Text Youtube Video Graphing Geometr…" at bounding box center [508, 25] width 1017 height 50
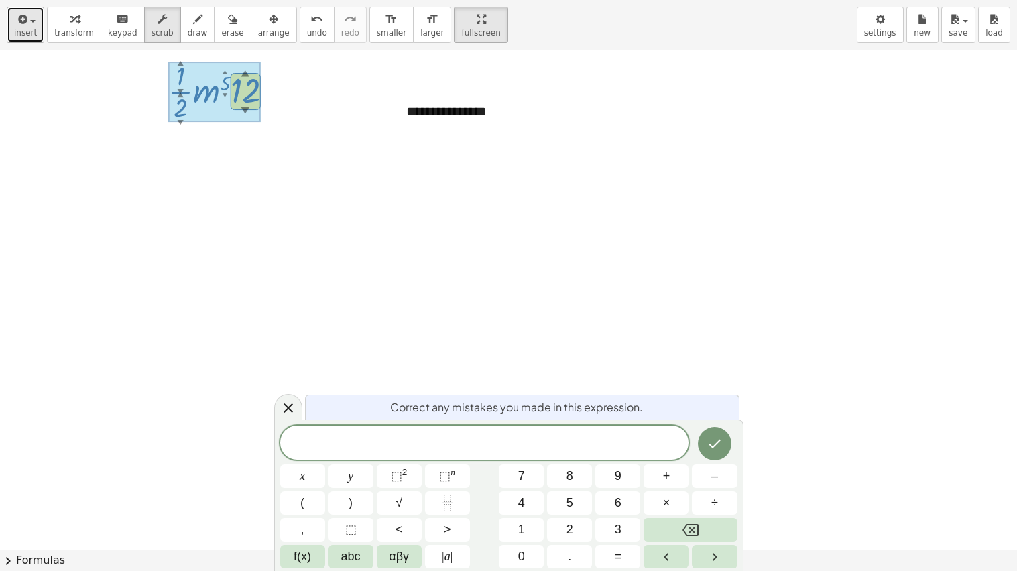
click at [11, 20] on button "insert" at bounding box center [26, 25] width 38 height 36
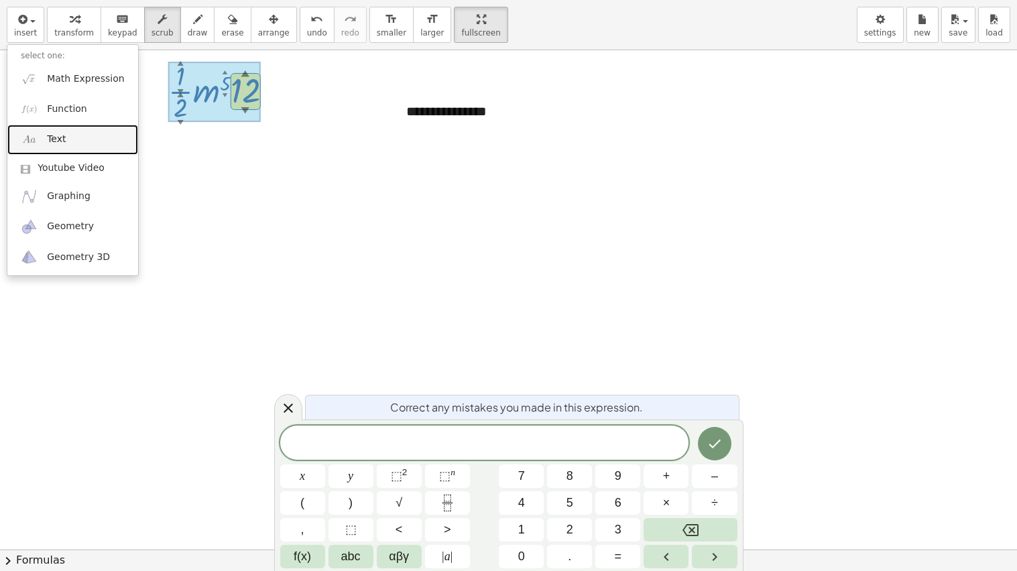
click at [75, 142] on link "Text" at bounding box center [72, 140] width 131 height 30
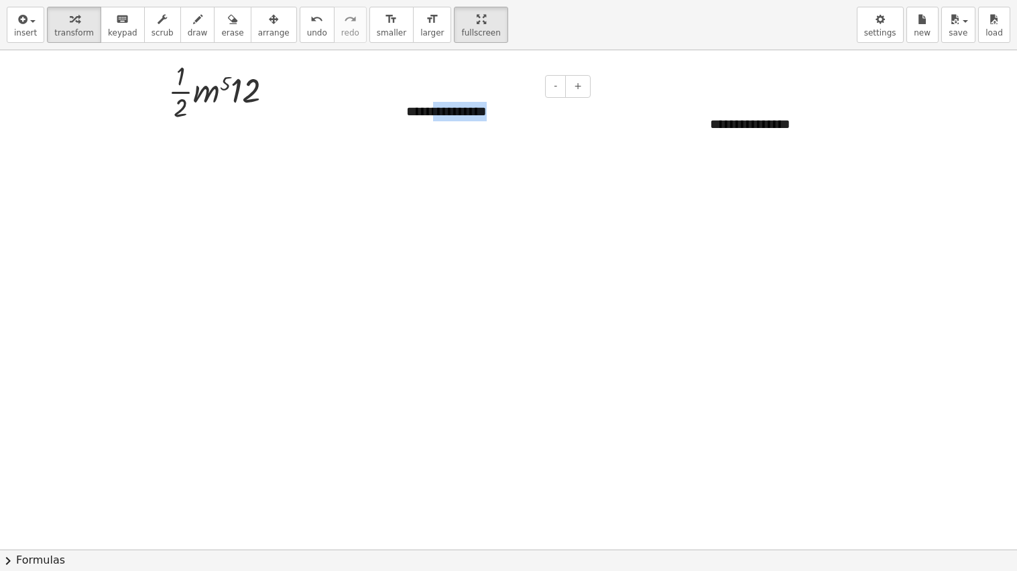
drag, startPoint x: 434, startPoint y: 114, endPoint x: 566, endPoint y: 139, distance: 134.3
click at [566, 139] on div "**********" at bounding box center [508, 523] width 1017 height 999
click at [745, 128] on div "**********" at bounding box center [796, 124] width 201 height 46
click at [468, 421] on div at bounding box center [508, 523] width 1017 height 999
click at [32, 23] on div "button" at bounding box center [25, 19] width 23 height 16
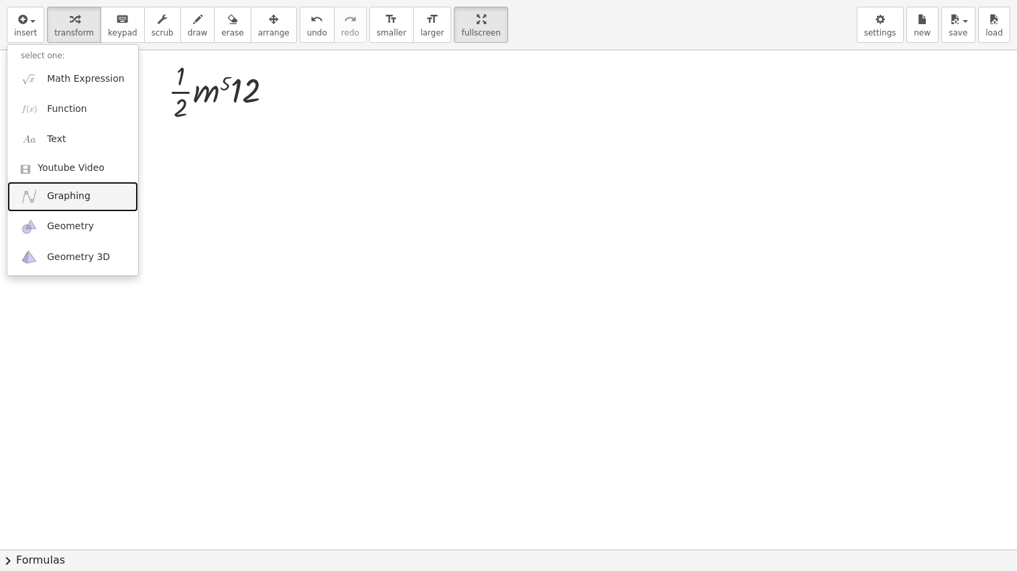
click at [67, 200] on span "Graphing" at bounding box center [69, 196] width 44 height 13
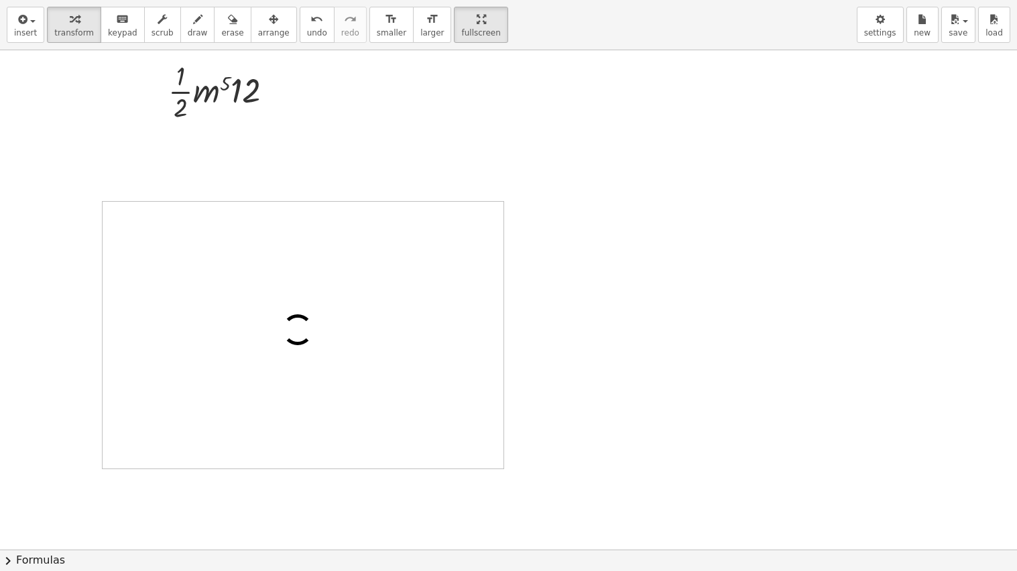
click at [288, 327] on div at bounding box center [302, 335] width 43 height 43
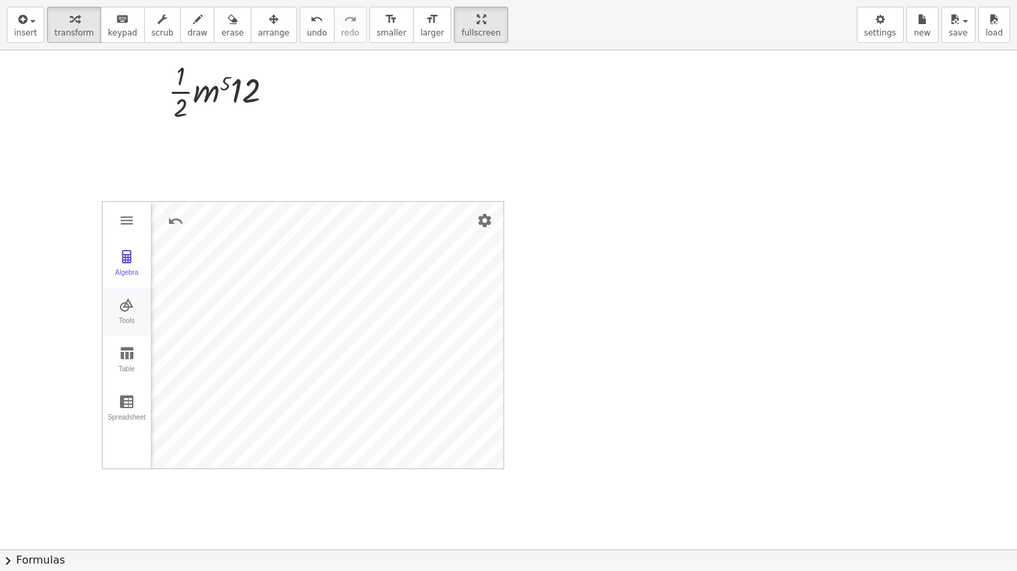
click at [129, 300] on img "Graphing Calculator" at bounding box center [127, 305] width 16 height 16
click at [186, 333] on img "Intersect. Select intersection or two objects successively" at bounding box center [189, 326] width 54 height 21
click at [189, 328] on img "Intersect. Select intersection or two objects successively" at bounding box center [189, 326] width 54 height 21
click at [189, 267] on img "Point. Select position or line, function, or curve" at bounding box center [189, 275] width 54 height 21
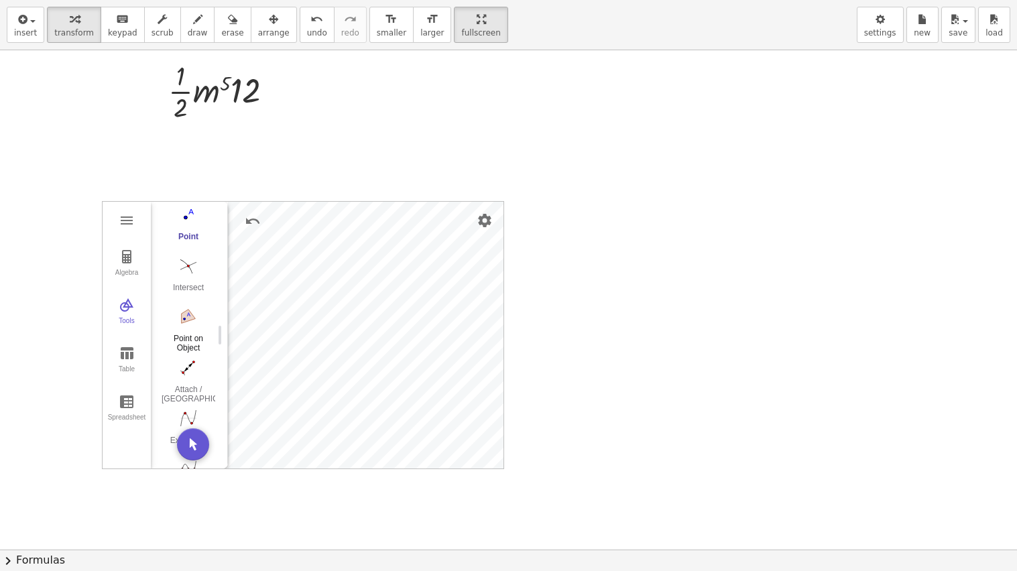
scroll to position [843, 0]
click at [192, 374] on img "Attach / Detach Point. Select point, then object to attach" at bounding box center [189, 364] width 54 height 21
click at [224, 424] on div "Algebra Tools Table Spreadsheet A = (7.1945662339889, 3.2872176623971) GeoGebra…" at bounding box center [303, 335] width 401 height 267
click at [190, 300] on img "Line. Select two points or positions" at bounding box center [189, 295] width 54 height 21
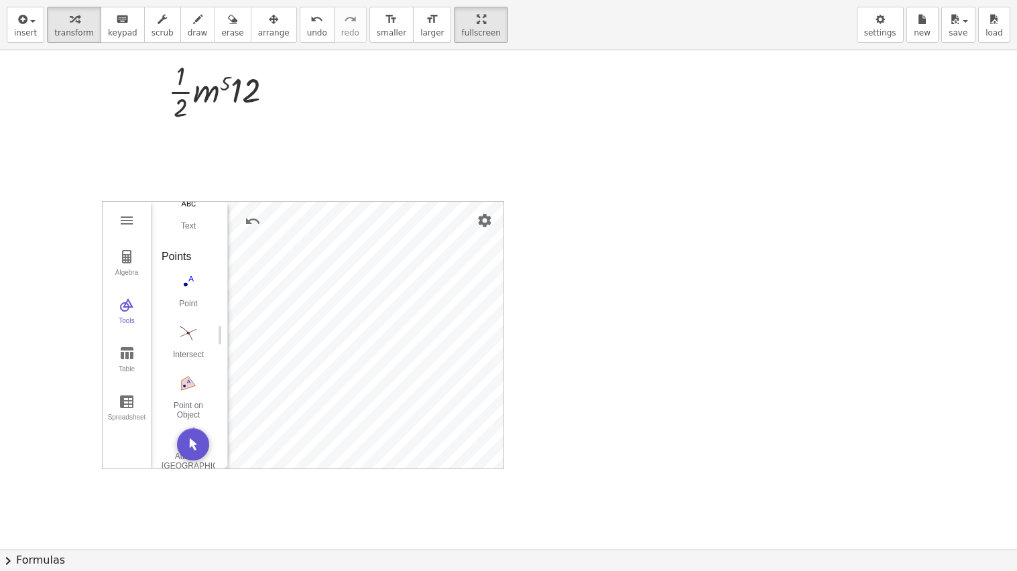
scroll to position [763, 0]
click at [190, 300] on img "Point. Select position or line, function, or curve" at bounding box center [189, 291] width 54 height 21
click at [486, 218] on img "Settings" at bounding box center [485, 220] width 16 height 16
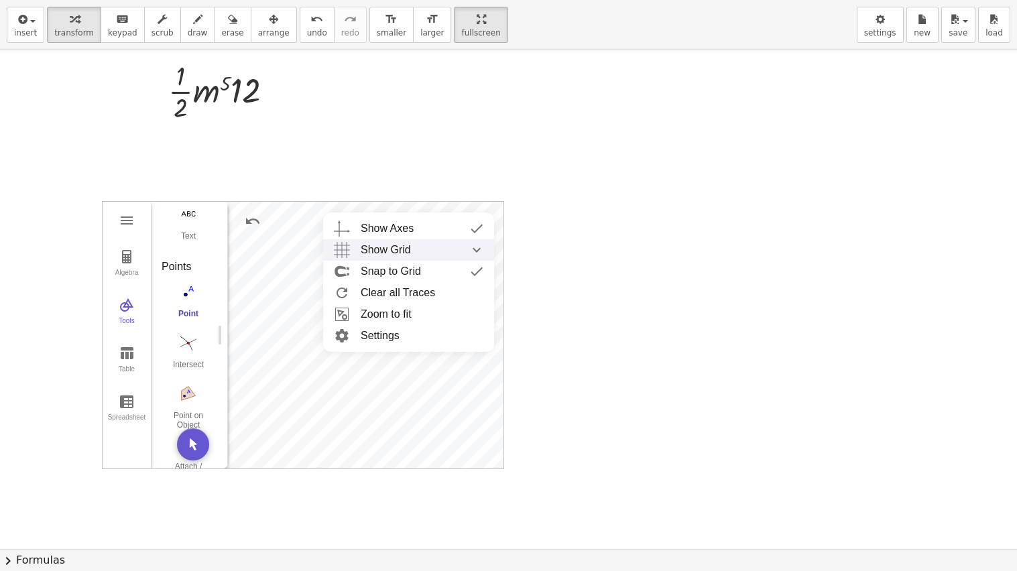
click at [450, 251] on div "Show Grid" at bounding box center [422, 249] width 123 height 21
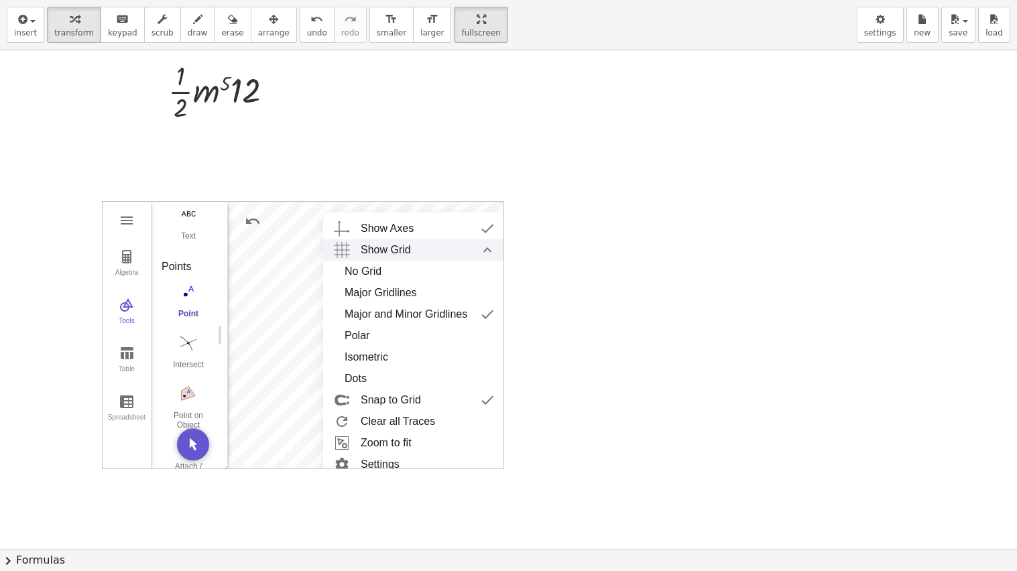
click at [446, 258] on div "Show Grid" at bounding box center [427, 249] width 133 height 21
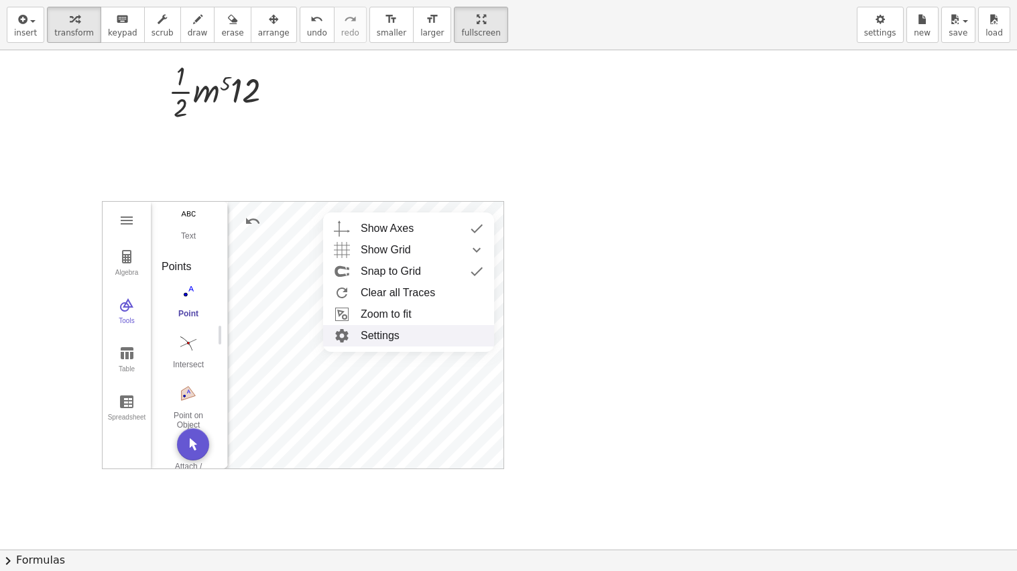
click at [450, 336] on li "Settings" at bounding box center [408, 335] width 171 height 21
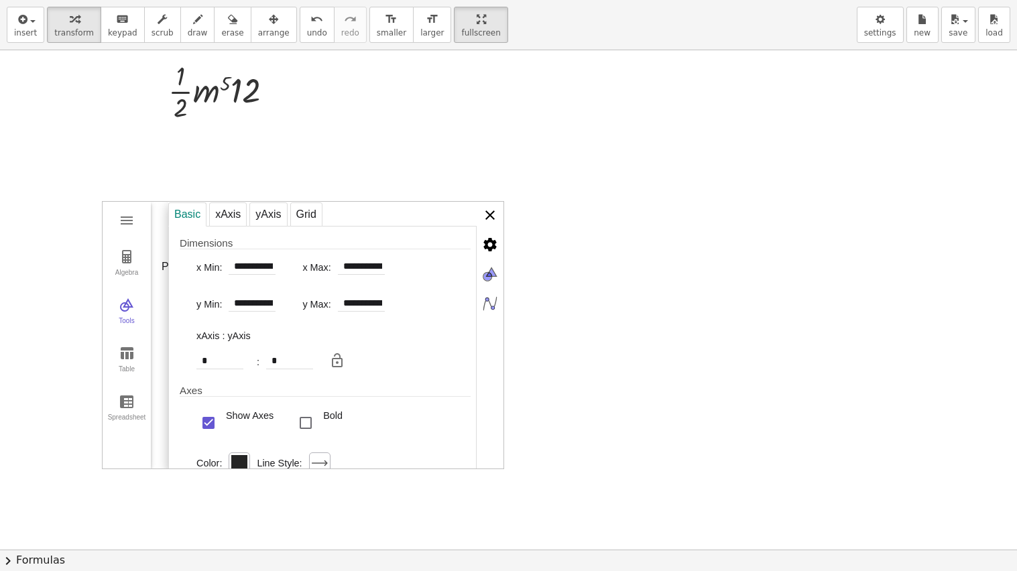
click at [486, 213] on img "Graphing Calculator" at bounding box center [490, 215] width 27 height 27
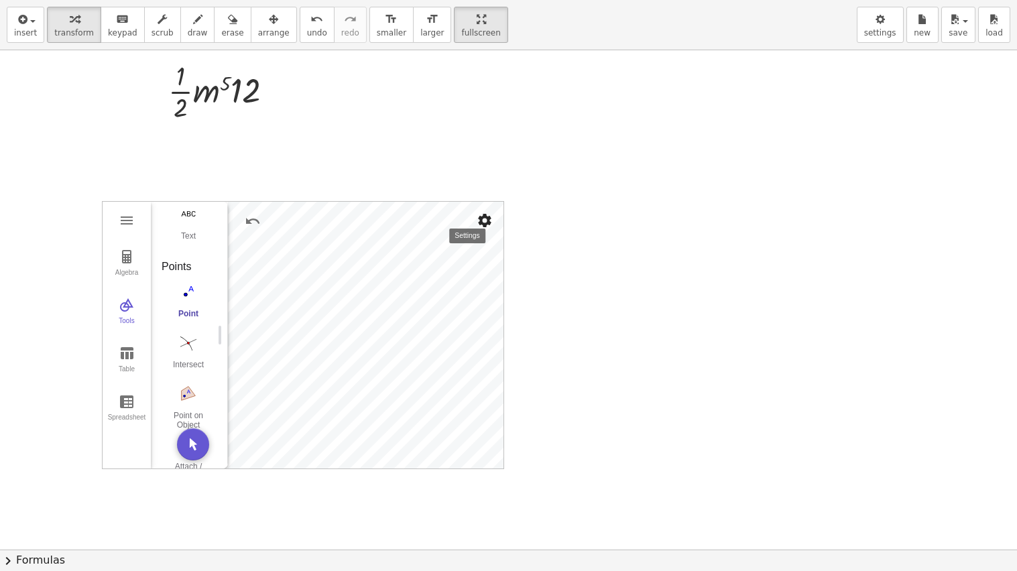
click at [485, 222] on img "Settings" at bounding box center [485, 220] width 16 height 16
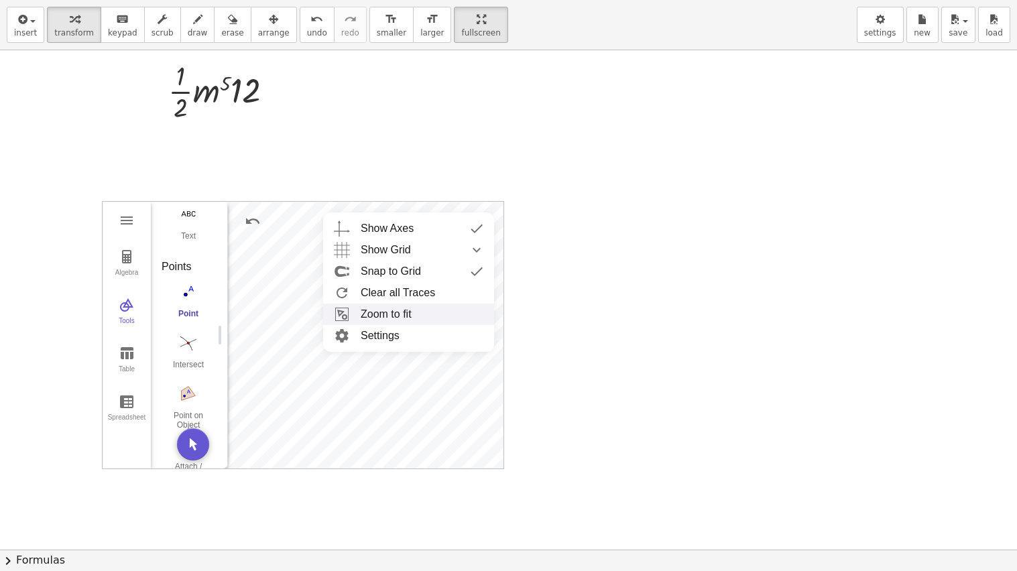
click at [403, 314] on li "Zoom to fit" at bounding box center [408, 314] width 171 height 21
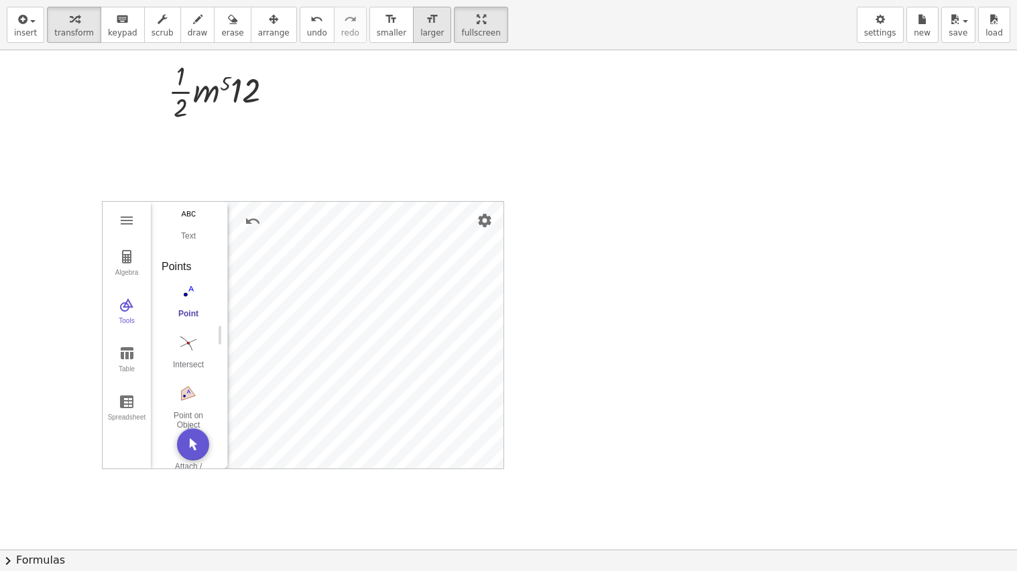
click at [413, 21] on button "format_size larger" at bounding box center [432, 25] width 38 height 36
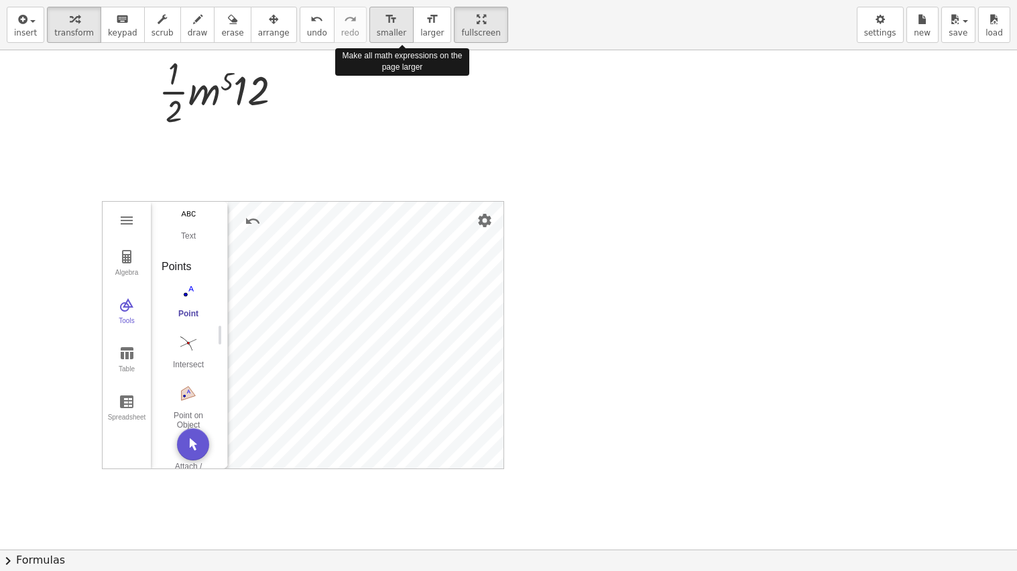
click at [385, 22] on icon "format_size" at bounding box center [391, 19] width 13 height 16
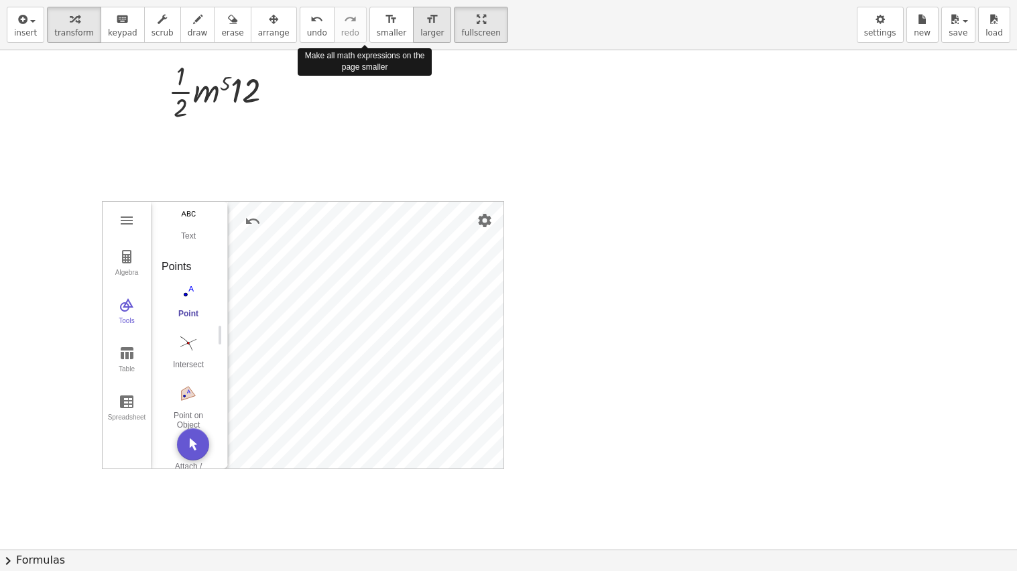
click at [417, 25] on button "format_size larger" at bounding box center [432, 25] width 38 height 36
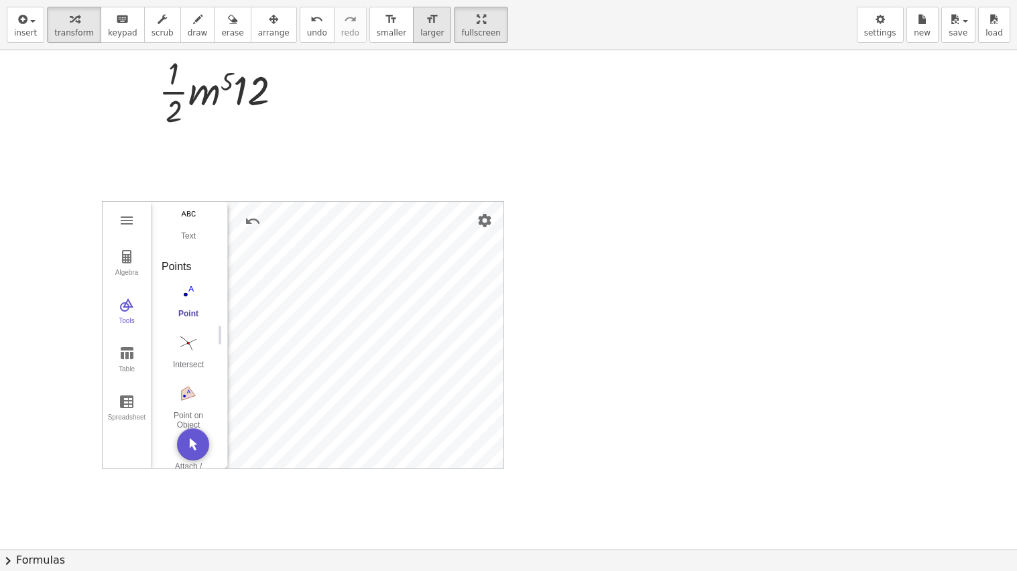
click at [417, 25] on button "format_size larger" at bounding box center [432, 25] width 38 height 36
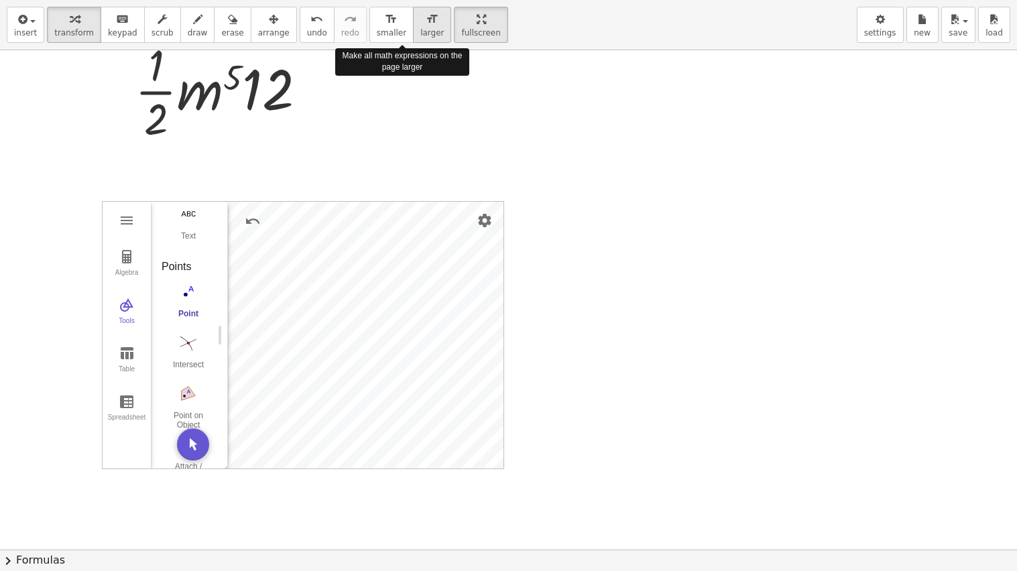
click at [417, 25] on button "format_size larger" at bounding box center [432, 25] width 38 height 36
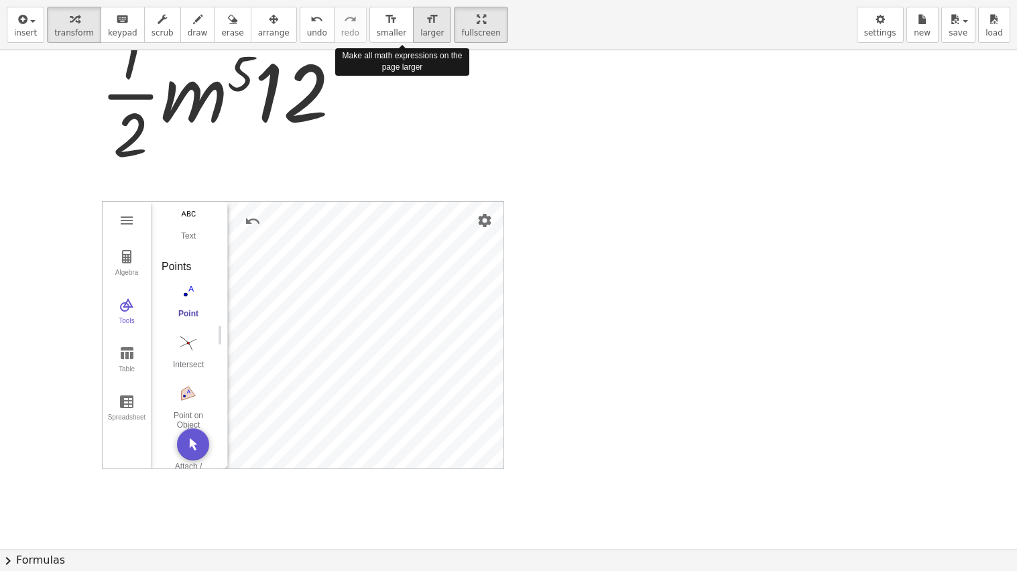
click at [417, 25] on button "format_size larger" at bounding box center [432, 25] width 38 height 36
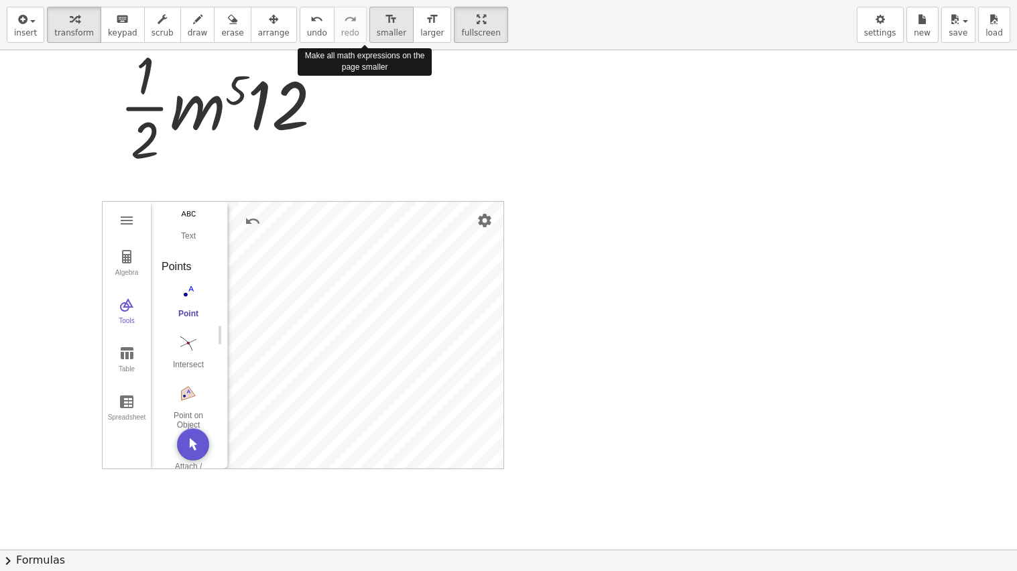
click at [385, 21] on icon "format_size" at bounding box center [391, 19] width 13 height 16
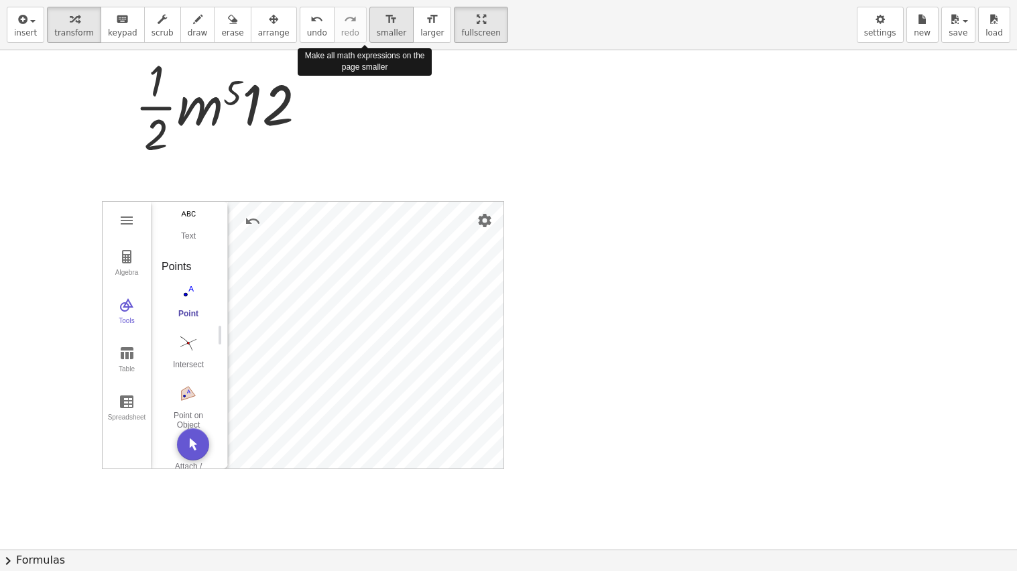
click at [385, 21] on icon "format_size" at bounding box center [391, 19] width 13 height 16
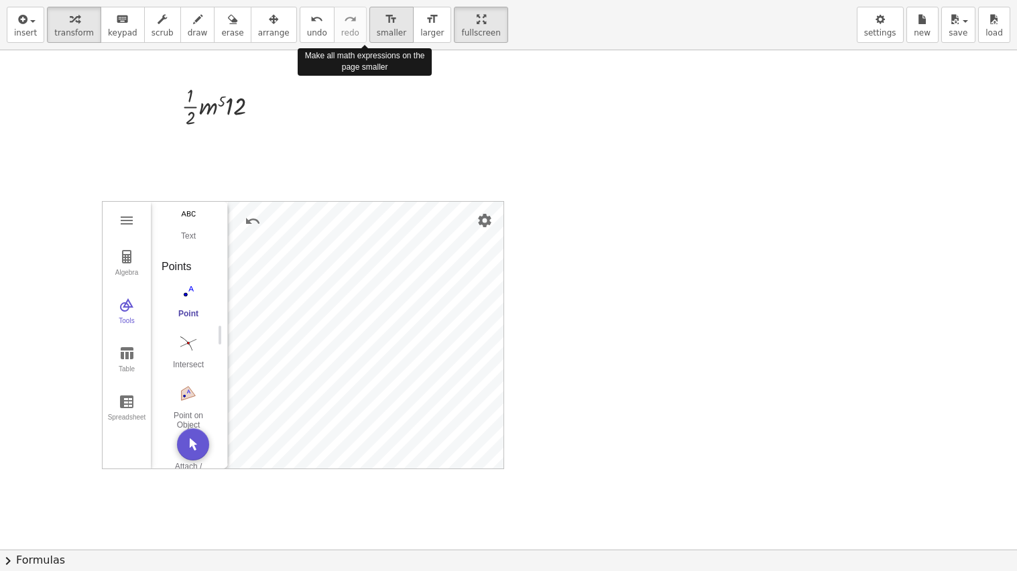
click at [385, 21] on icon "format_size" at bounding box center [391, 19] width 13 height 16
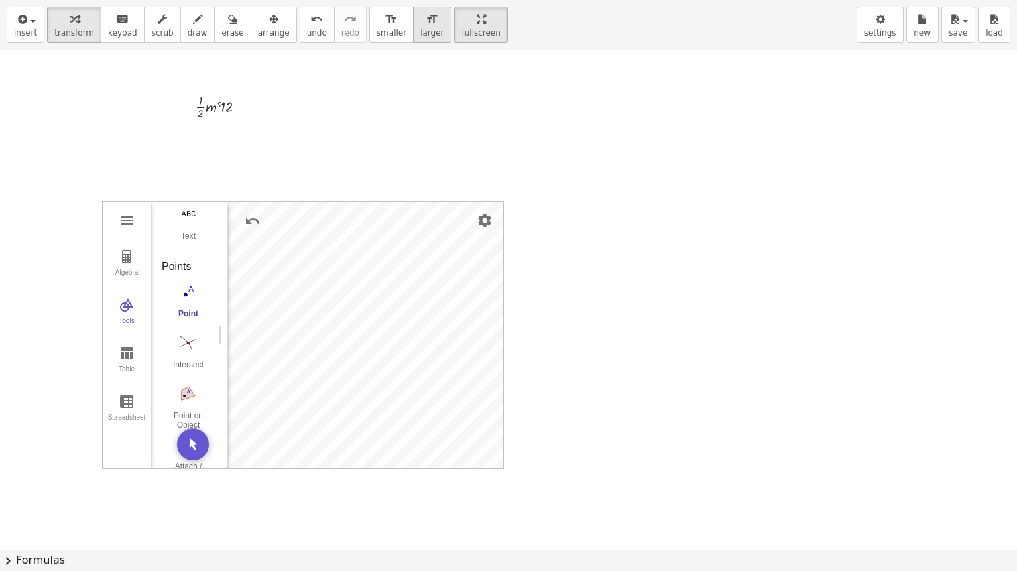
click at [426, 19] on icon "format_size" at bounding box center [432, 19] width 13 height 16
click at [70, 11] on icon "button" at bounding box center [74, 19] width 9 height 16
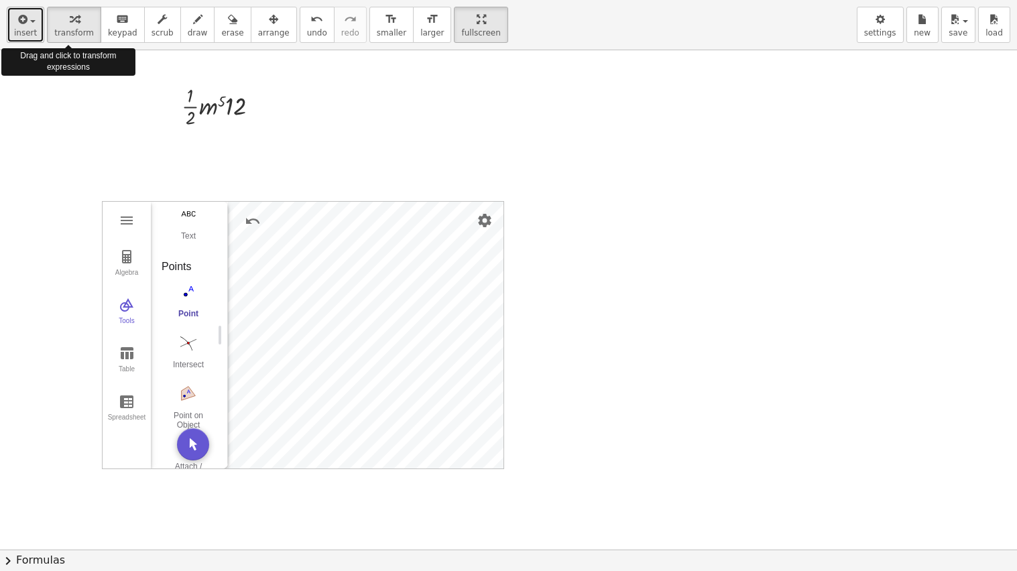
click at [25, 21] on icon "button" at bounding box center [21, 19] width 12 height 16
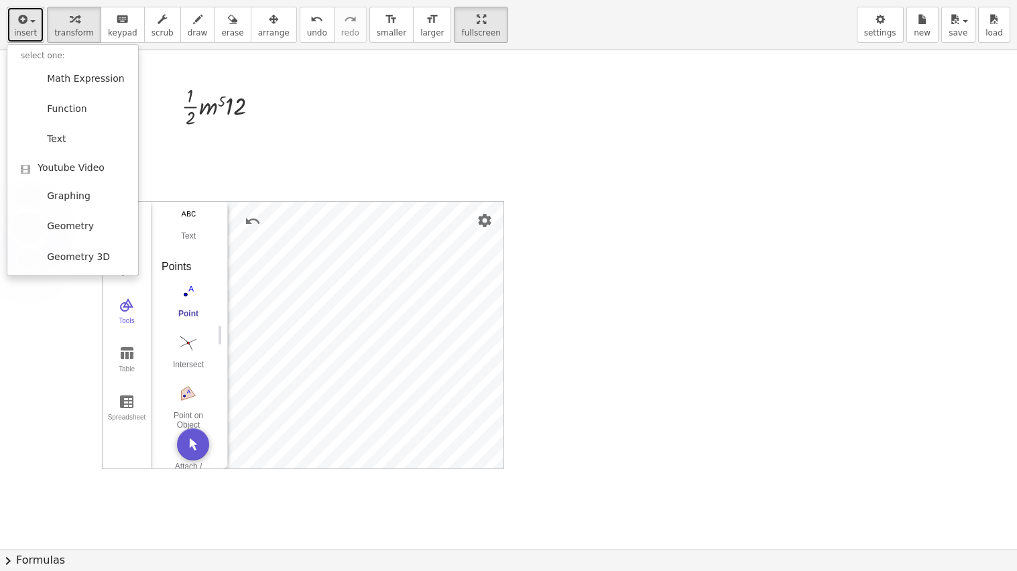
click at [19, 25] on icon "button" at bounding box center [21, 19] width 12 height 16
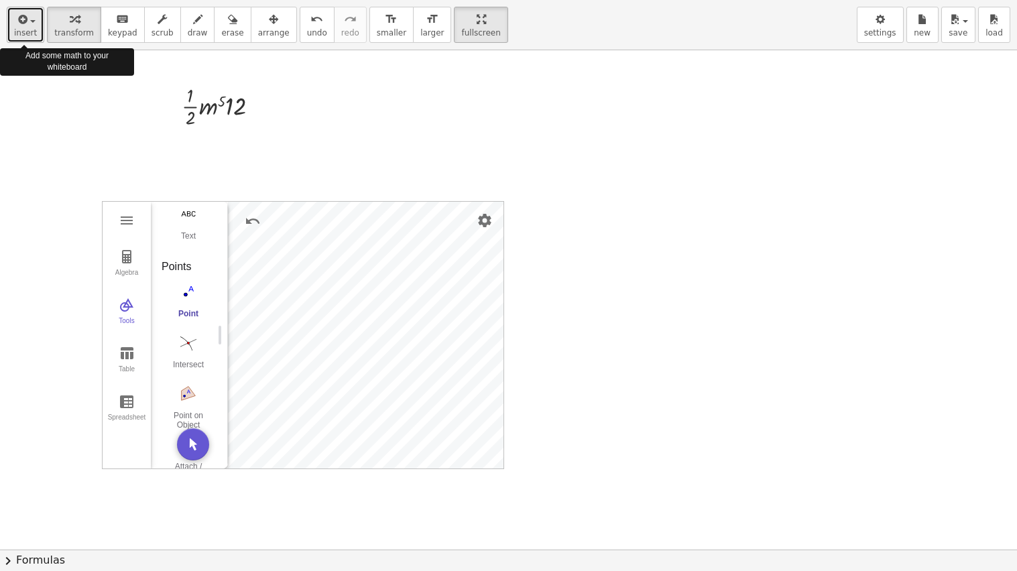
click at [19, 28] on span "insert" at bounding box center [25, 32] width 23 height 9
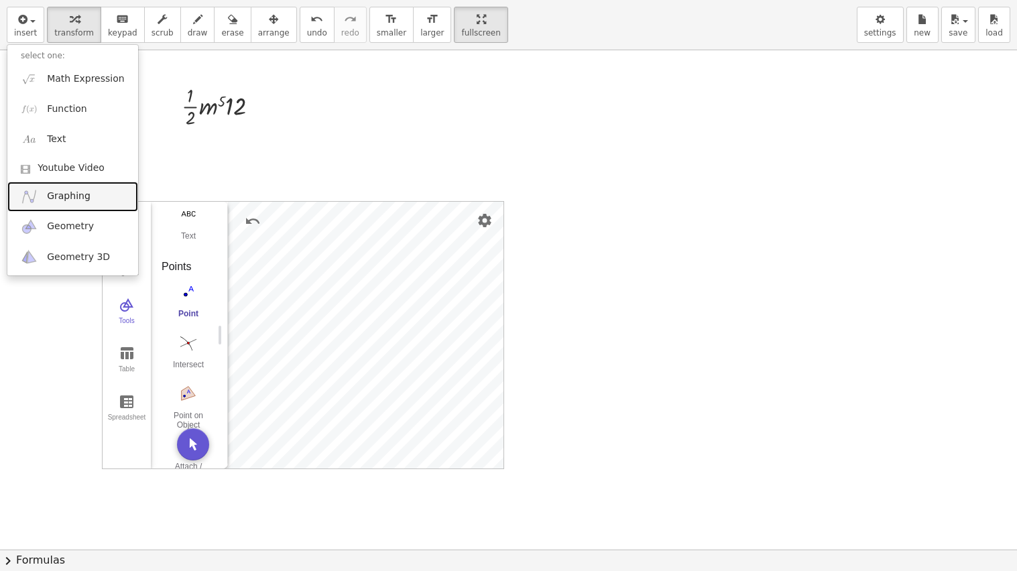
click at [74, 198] on span "Graphing" at bounding box center [69, 196] width 44 height 13
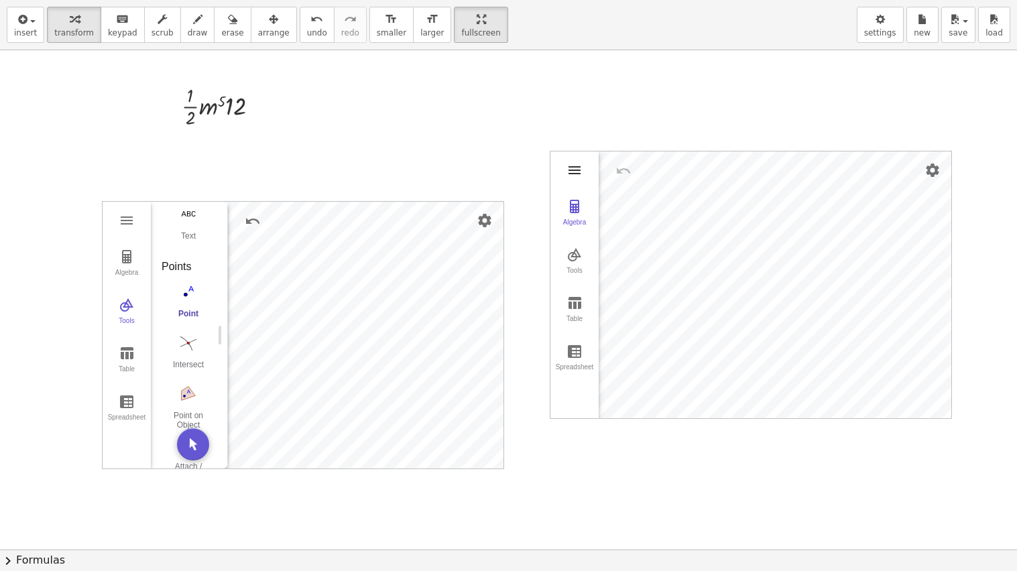
click at [570, 168] on img "Graphing Calculator" at bounding box center [574, 170] width 16 height 16
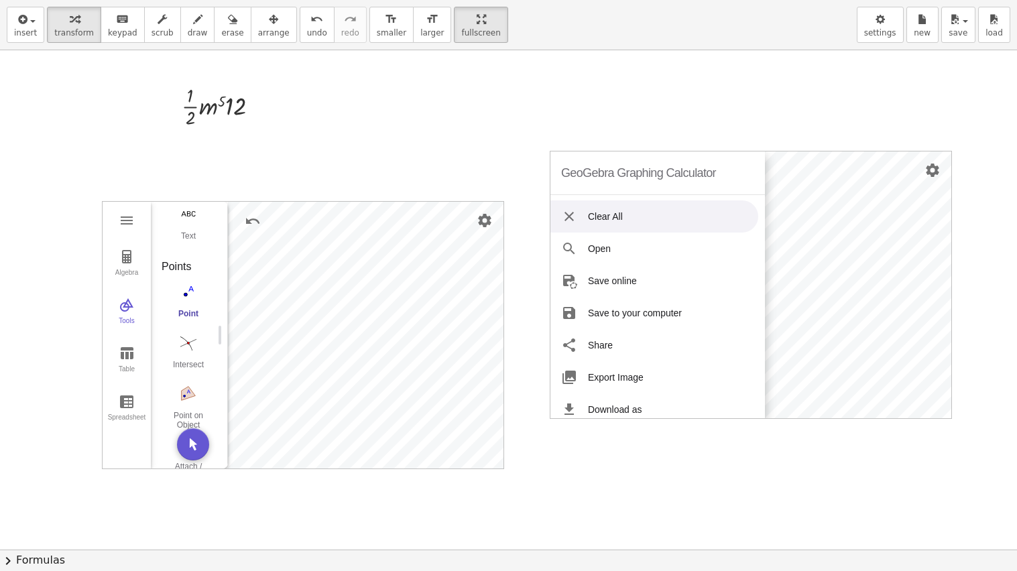
click at [617, 199] on ul "Clear All Open Save online Save to your computer Share Export Image Download as…" at bounding box center [657, 388] width 214 height 387
click at [618, 209] on li "Clear All" at bounding box center [654, 216] width 208 height 32
click at [614, 213] on div "GeoGebra Graphing Calculator Clear All Open Save online Save to your computer S…" at bounding box center [751, 285] width 402 height 268
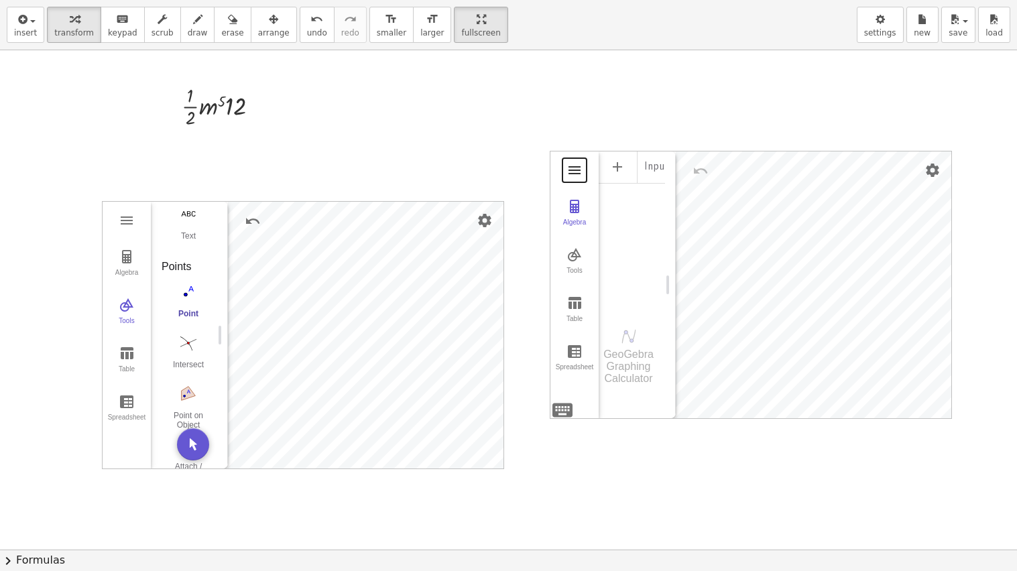
click at [575, 160] on button "Graphing Calculator" at bounding box center [574, 170] width 24 height 24
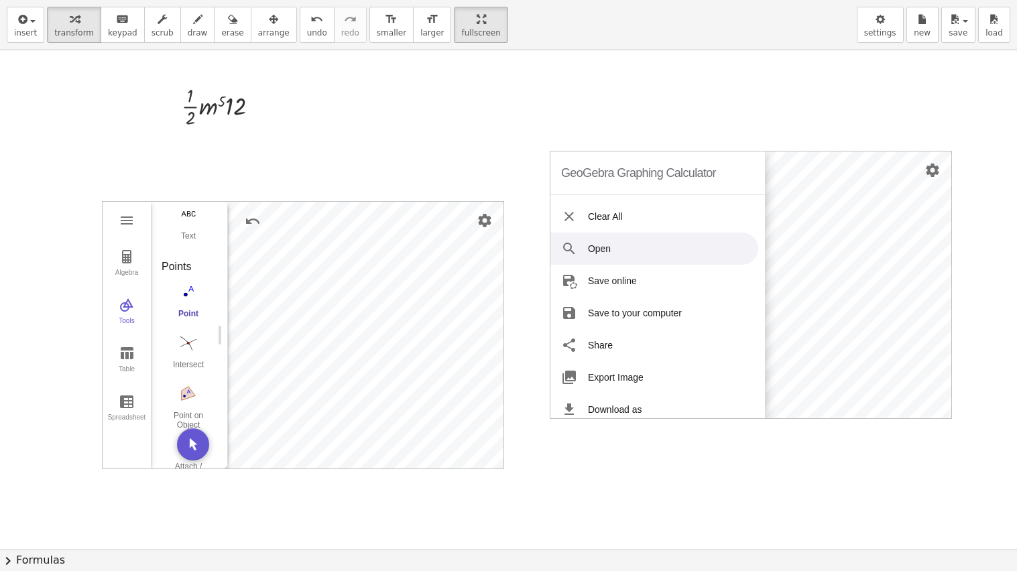
click at [601, 252] on li "Open" at bounding box center [654, 249] width 208 height 32
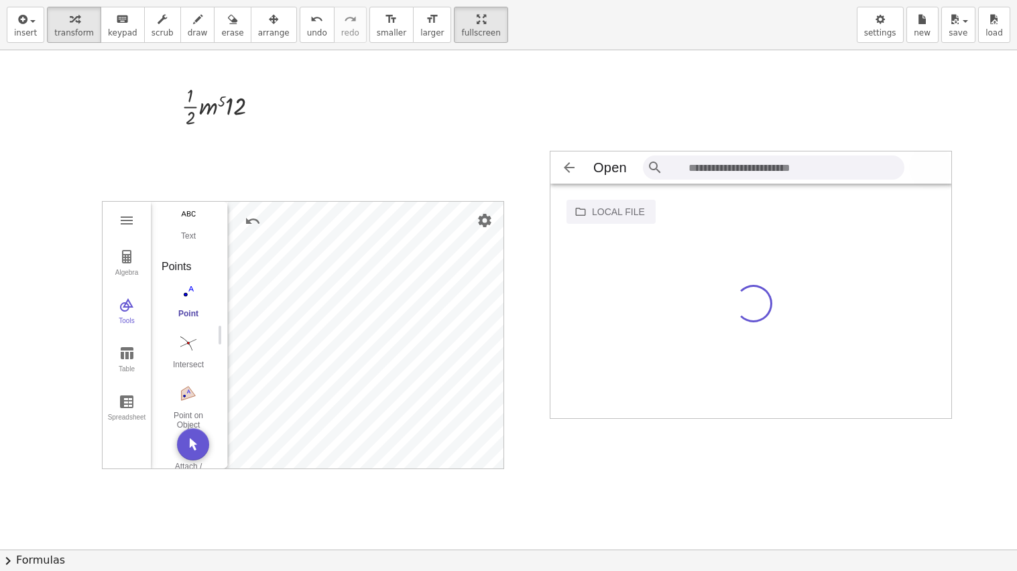
scroll to position [32, 402]
click at [571, 161] on img "Graphing Calculator" at bounding box center [569, 168] width 16 height 16
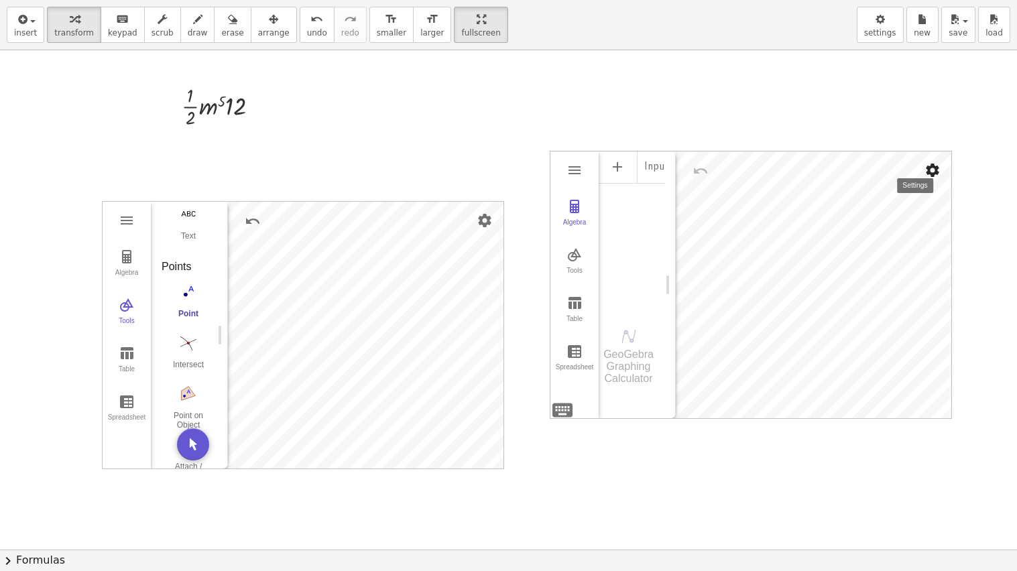
click at [938, 162] on img "Settings" at bounding box center [932, 170] width 16 height 16
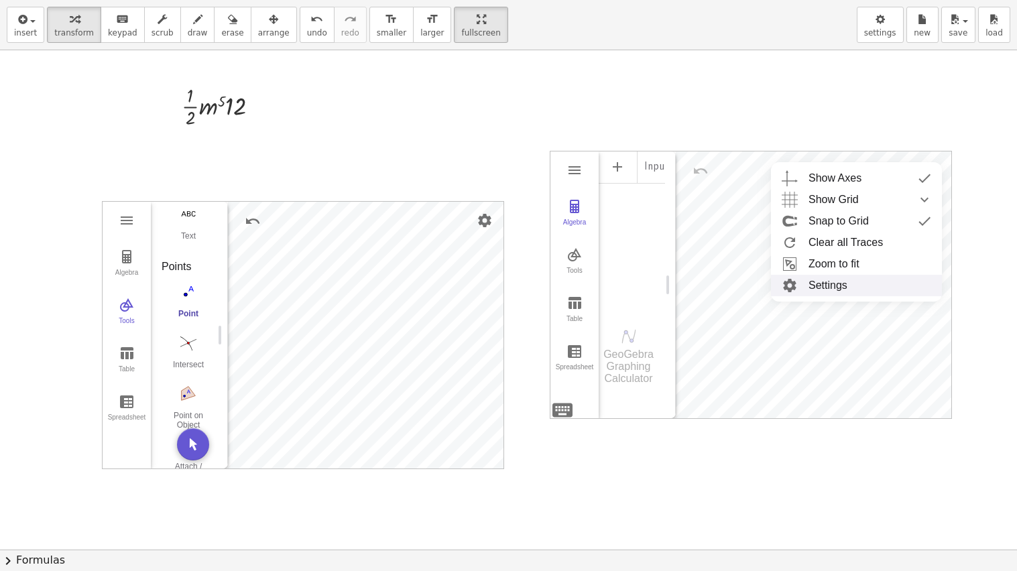
click at [838, 287] on li "Settings" at bounding box center [856, 285] width 171 height 21
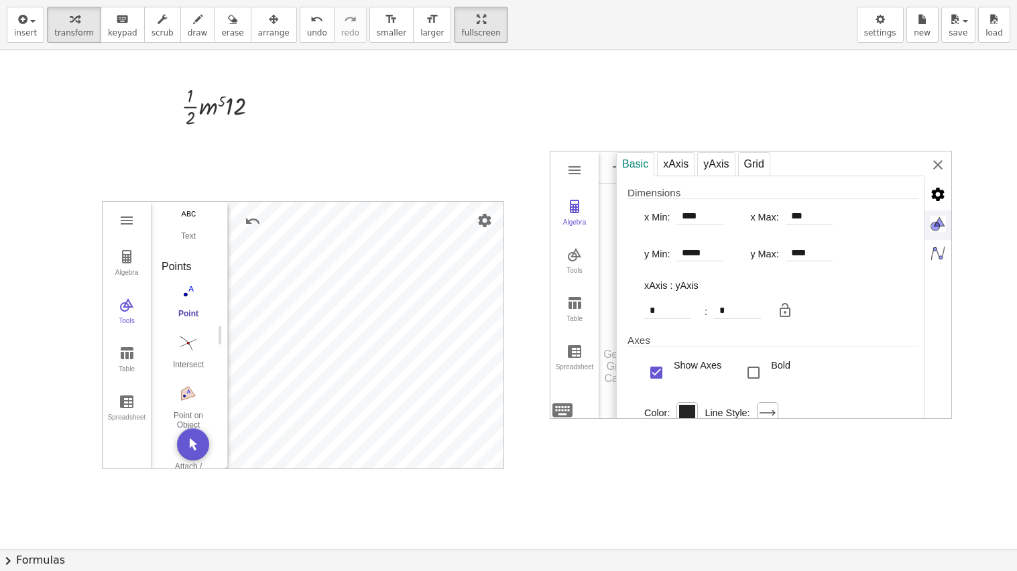
click at [939, 227] on img "Graphics" at bounding box center [937, 223] width 27 height 27
click at [940, 237] on img "Graphics" at bounding box center [937, 223] width 27 height 27
click at [940, 235] on img "Graphics" at bounding box center [937, 223] width 27 height 27
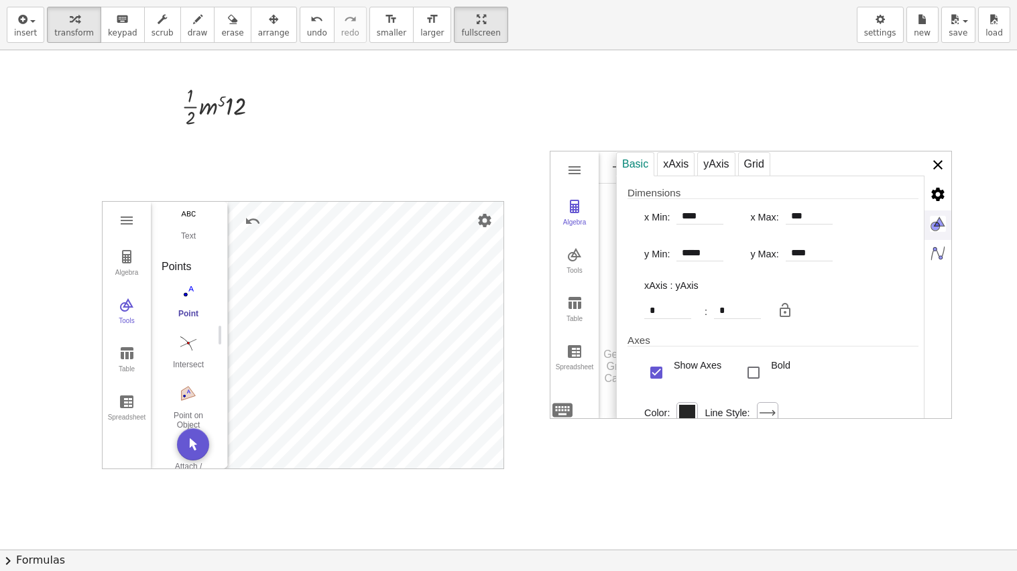
click at [939, 164] on img "Graphing Calculator" at bounding box center [937, 164] width 27 height 27
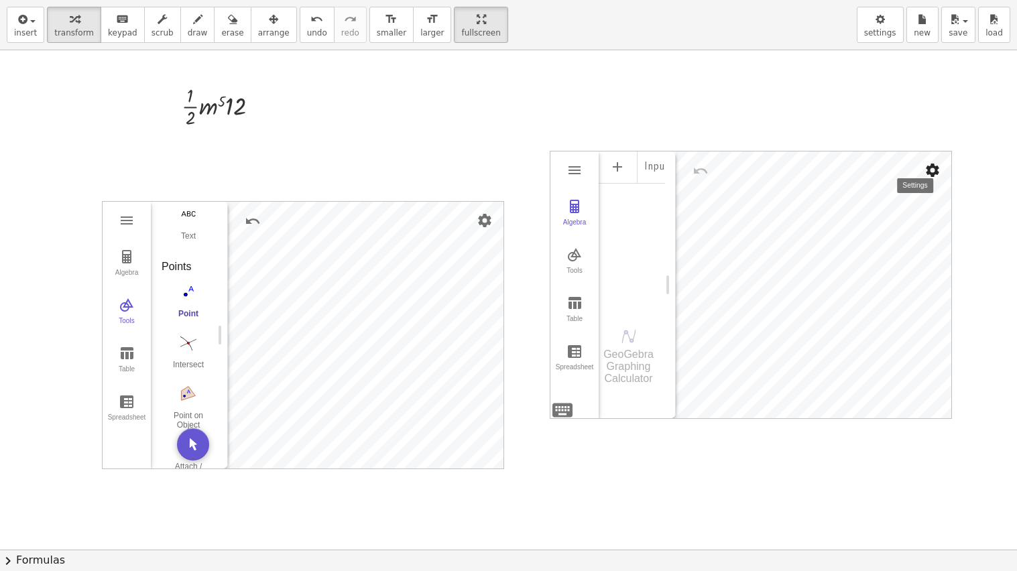
click at [940, 166] on img "Settings" at bounding box center [932, 170] width 16 height 16
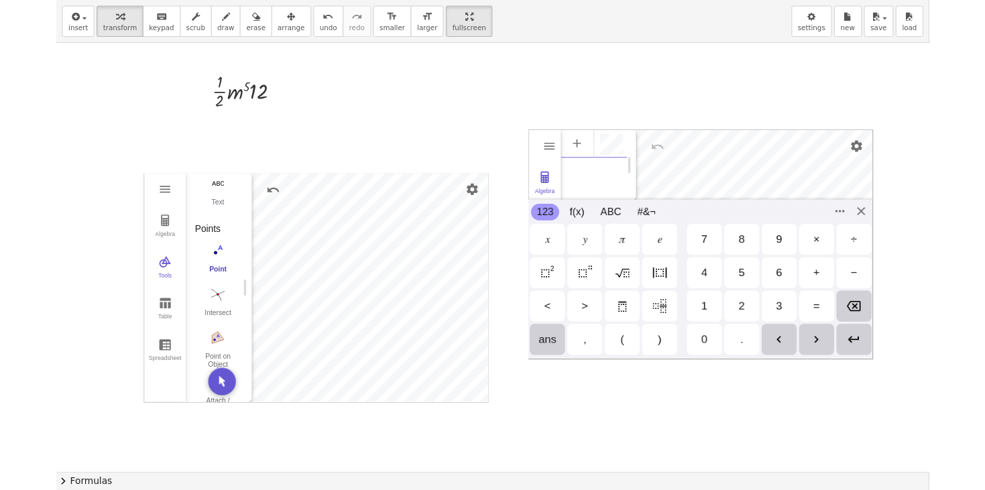
scroll to position [7, 0]
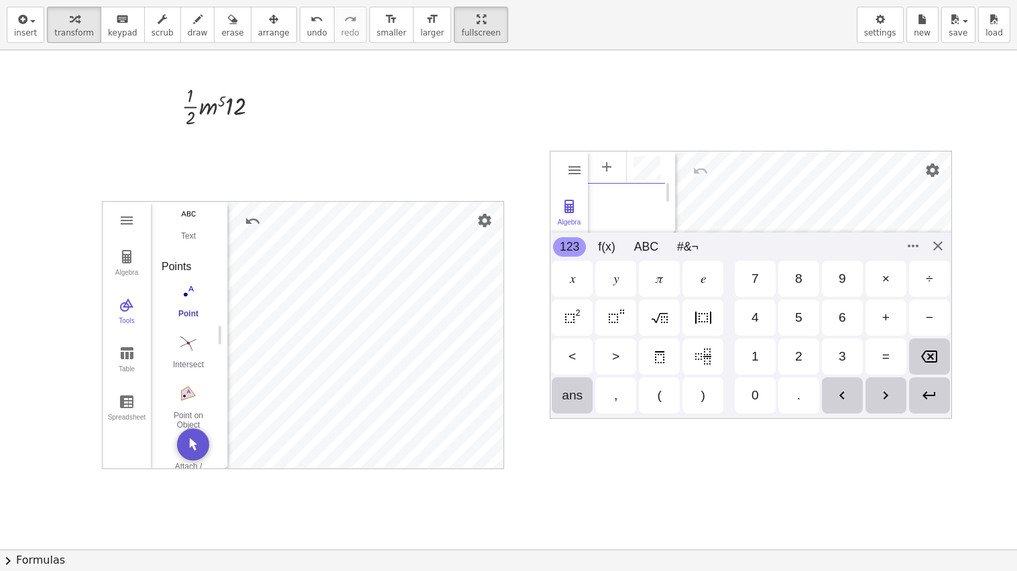
click at [561, 173] on div "Algebra Tools Table Spreadsheet" at bounding box center [569, 192] width 38 height 82
click at [561, 173] on div "Algebra Tools Table Spreadsheet" at bounding box center [569, 285] width 38 height 268
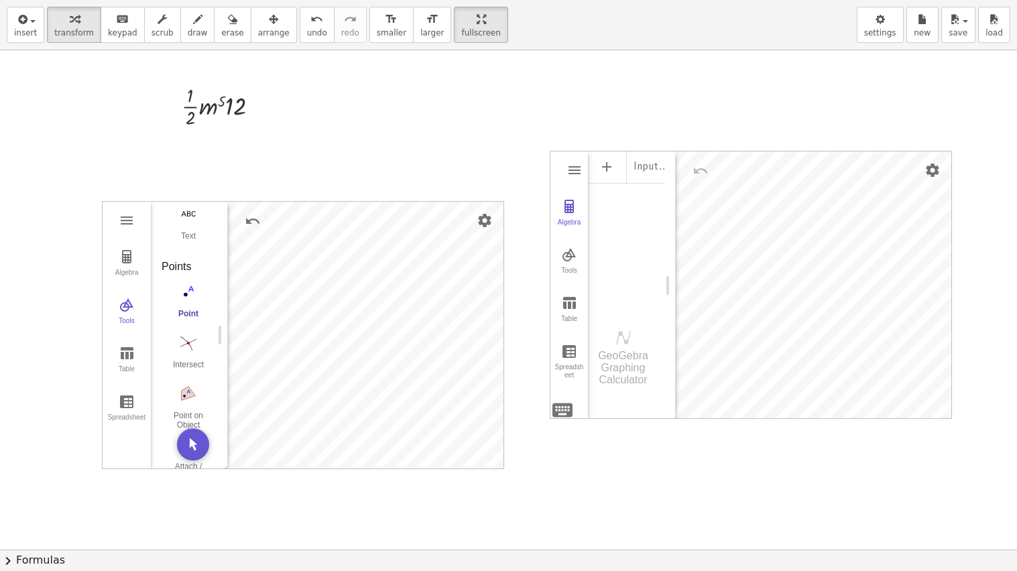
click at [561, 173] on div "Algebra Tools Table Spreadsheet" at bounding box center [569, 285] width 38 height 268
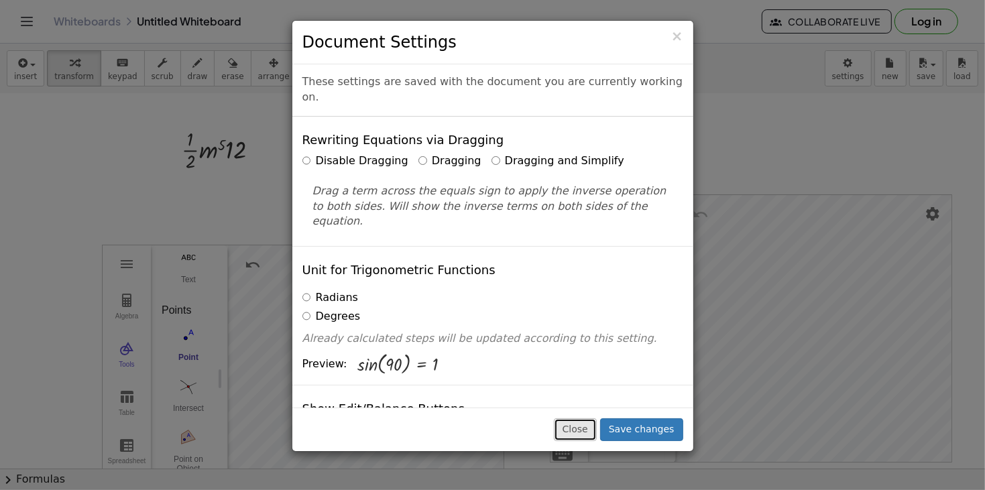
click at [572, 428] on button "Close" at bounding box center [575, 429] width 43 height 23
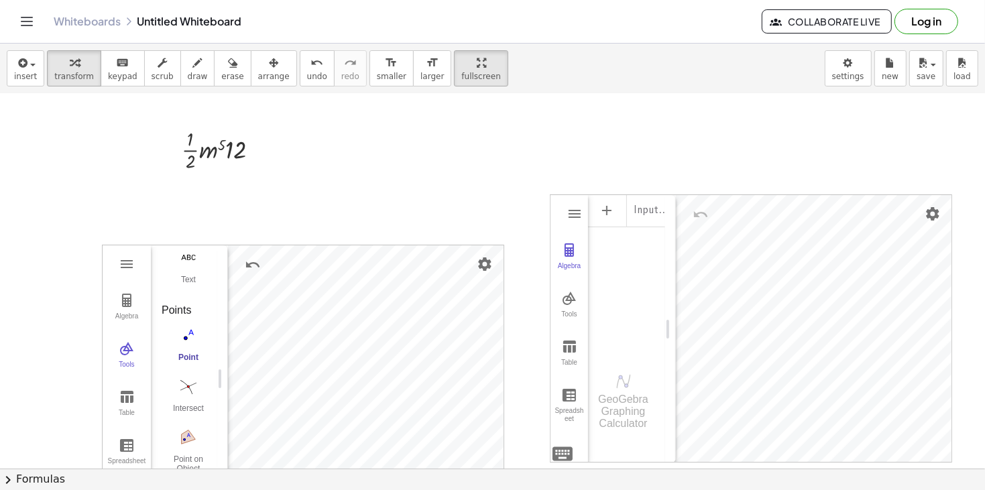
click at [619, 37] on div "Whiteboards Untitled Whiteboard Collaborate Live Log in" at bounding box center [492, 21] width 952 height 43
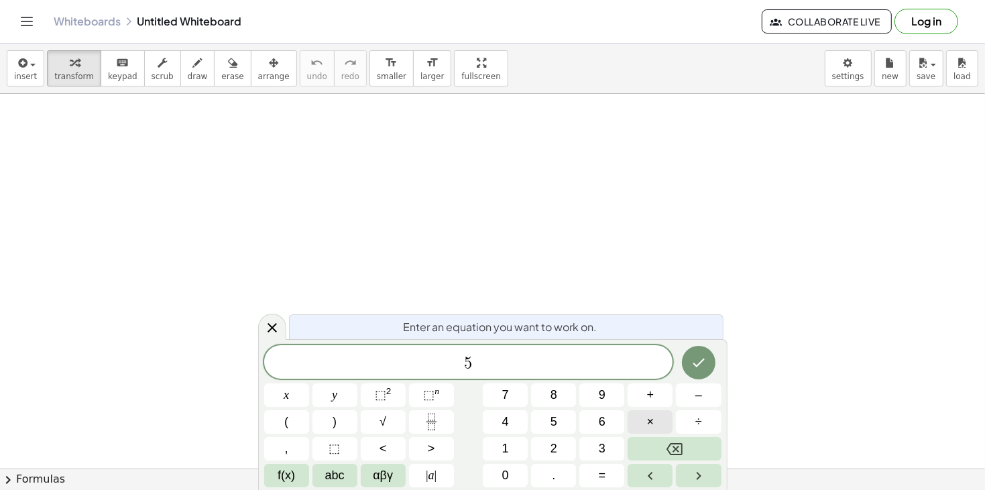
click at [642, 426] on button "×" at bounding box center [649, 421] width 45 height 23
